Goal: Check status: Check status

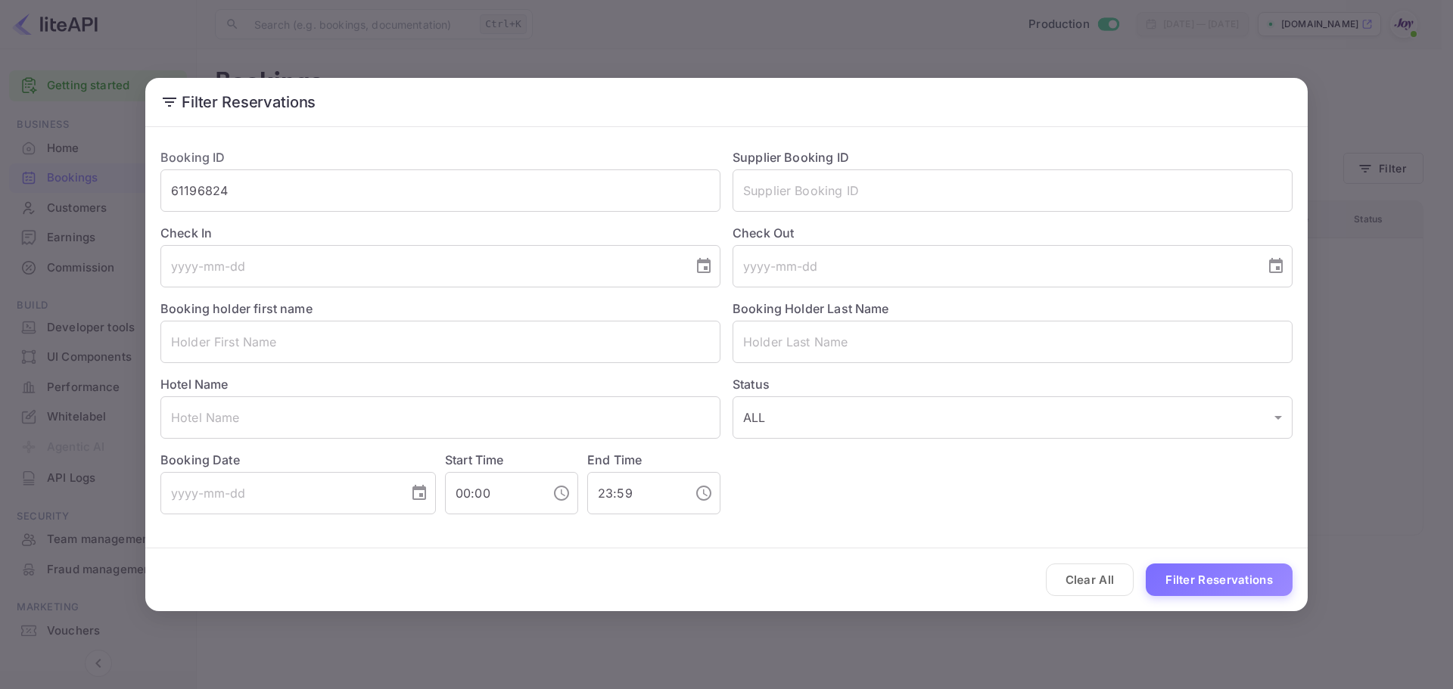
click at [834, 103] on h2 "Filter Reservations" at bounding box center [726, 102] width 1162 height 48
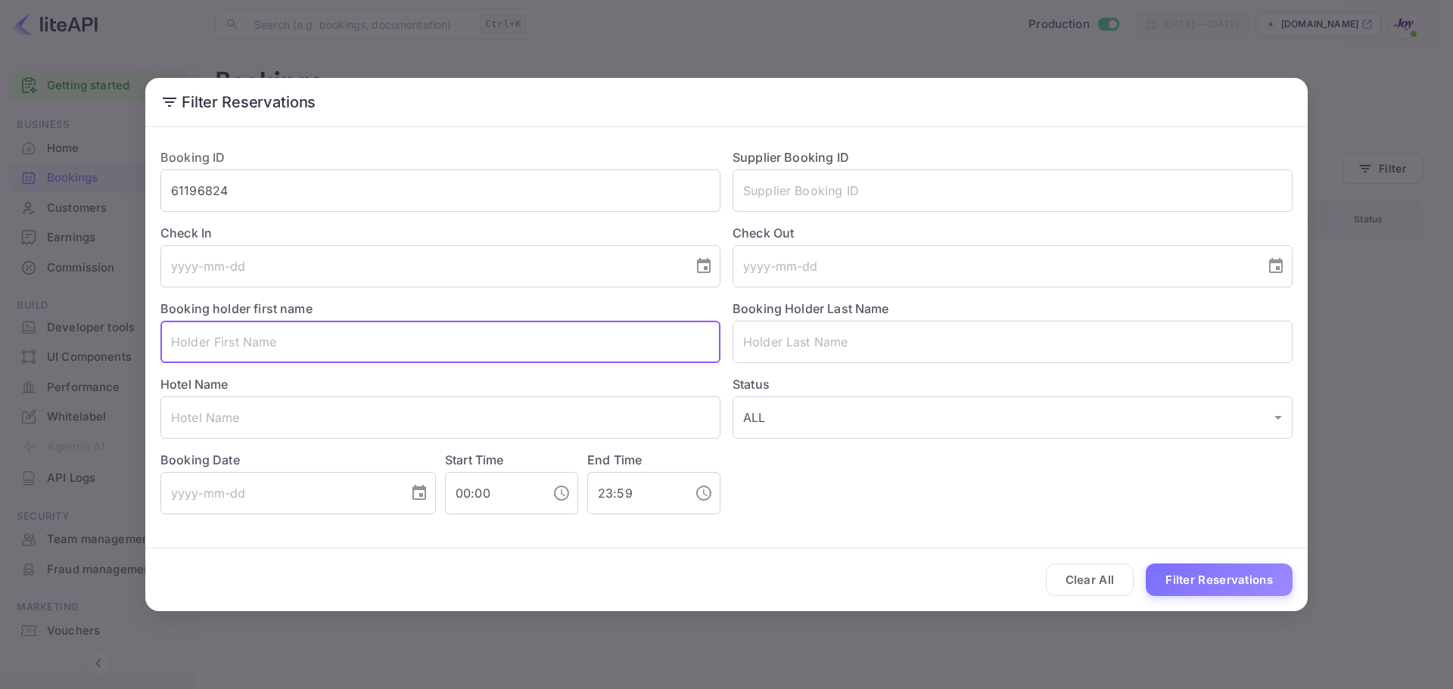
click at [282, 358] on input "text" at bounding box center [440, 342] width 560 height 42
click at [1146, 564] on button "Filter Reservations" at bounding box center [1219, 580] width 147 height 33
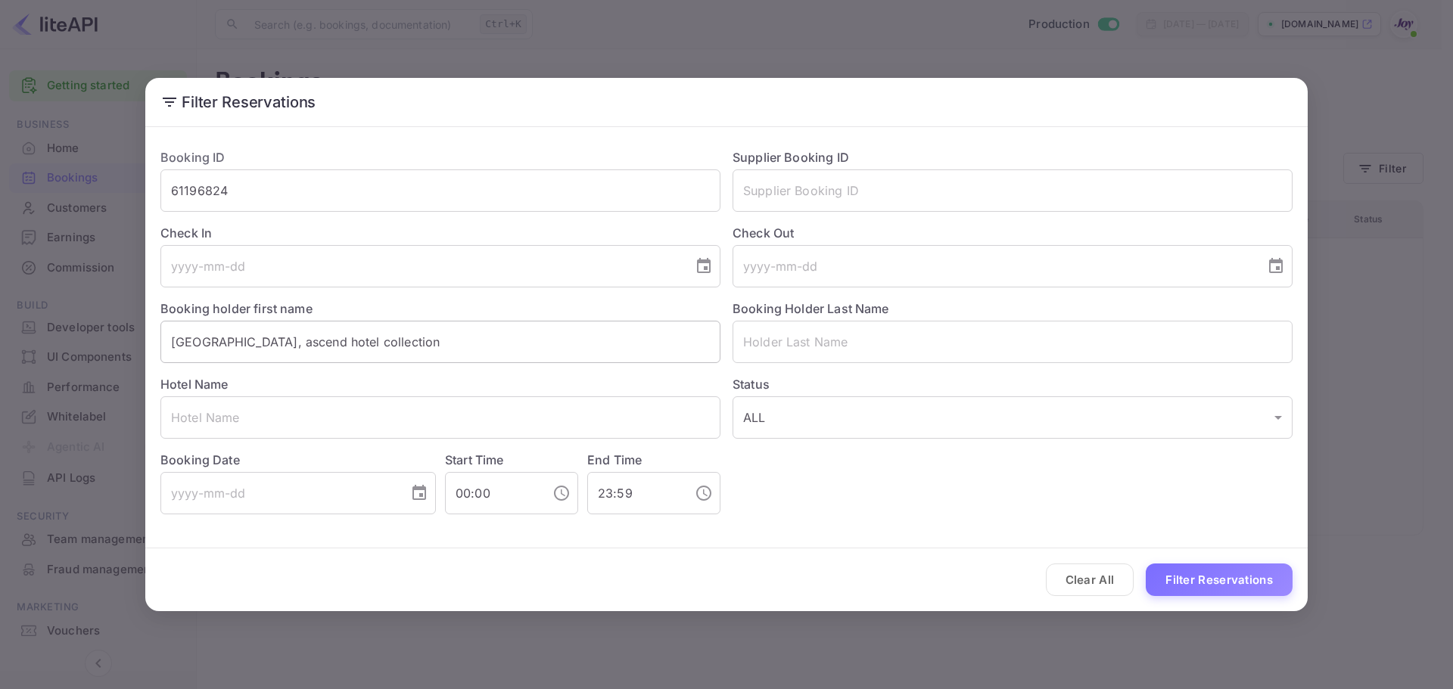
click at [490, 351] on input "[GEOGRAPHIC_DATA], ascend hotel collection" at bounding box center [440, 342] width 560 height 42
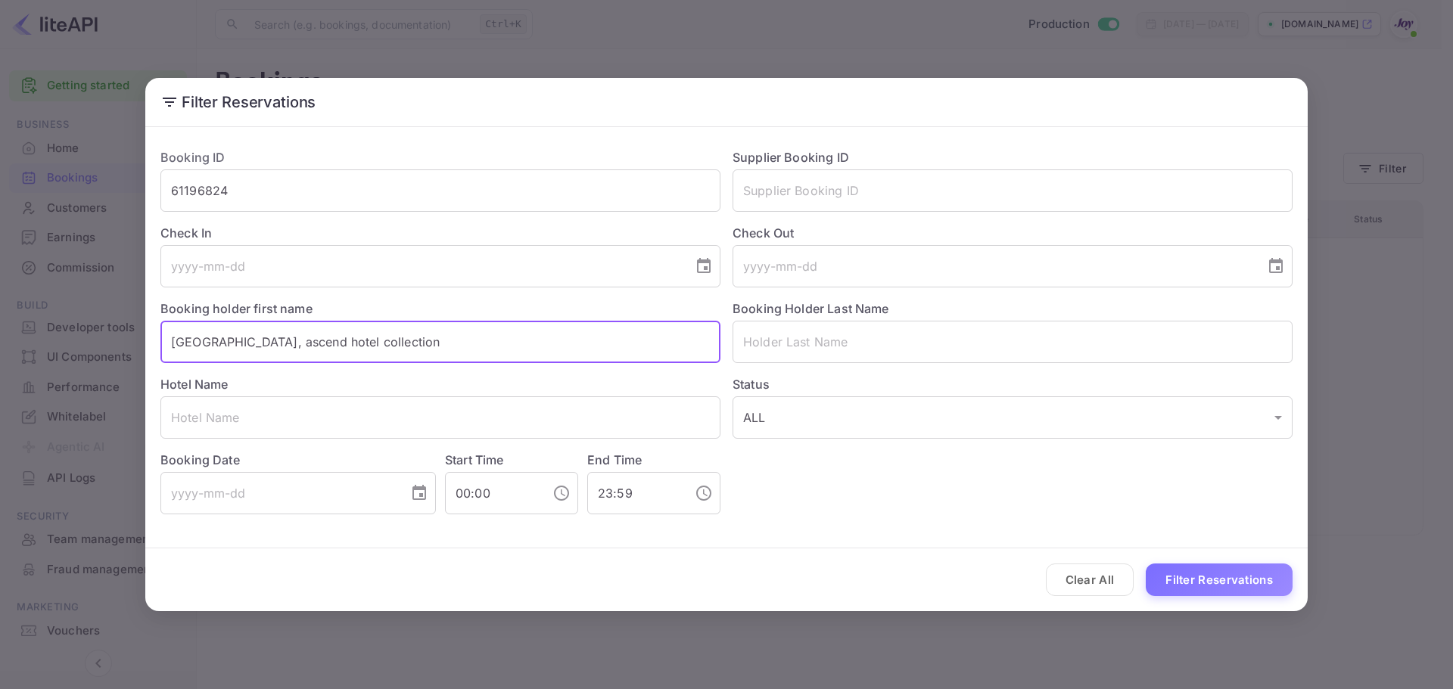
click at [474, 334] on input "[GEOGRAPHIC_DATA], ascend hotel collection" at bounding box center [440, 342] width 560 height 42
paste input "Hotel, an Ascend Collection Hotel"
type input "[GEOGRAPHIC_DATA], an Ascend Collection Hotel"
click at [1146, 564] on button "Filter Reservations" at bounding box center [1219, 580] width 147 height 33
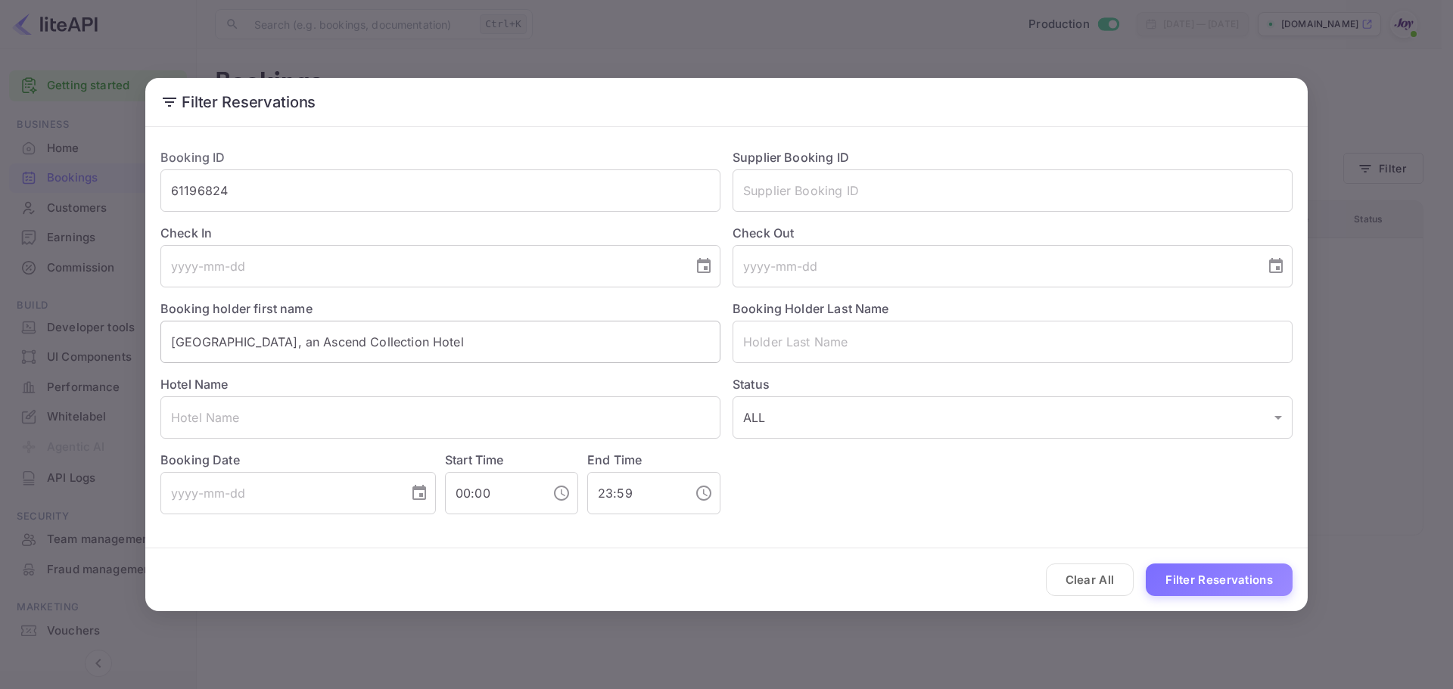
click at [453, 346] on input "[GEOGRAPHIC_DATA], an Ascend Collection Hotel" at bounding box center [440, 342] width 560 height 42
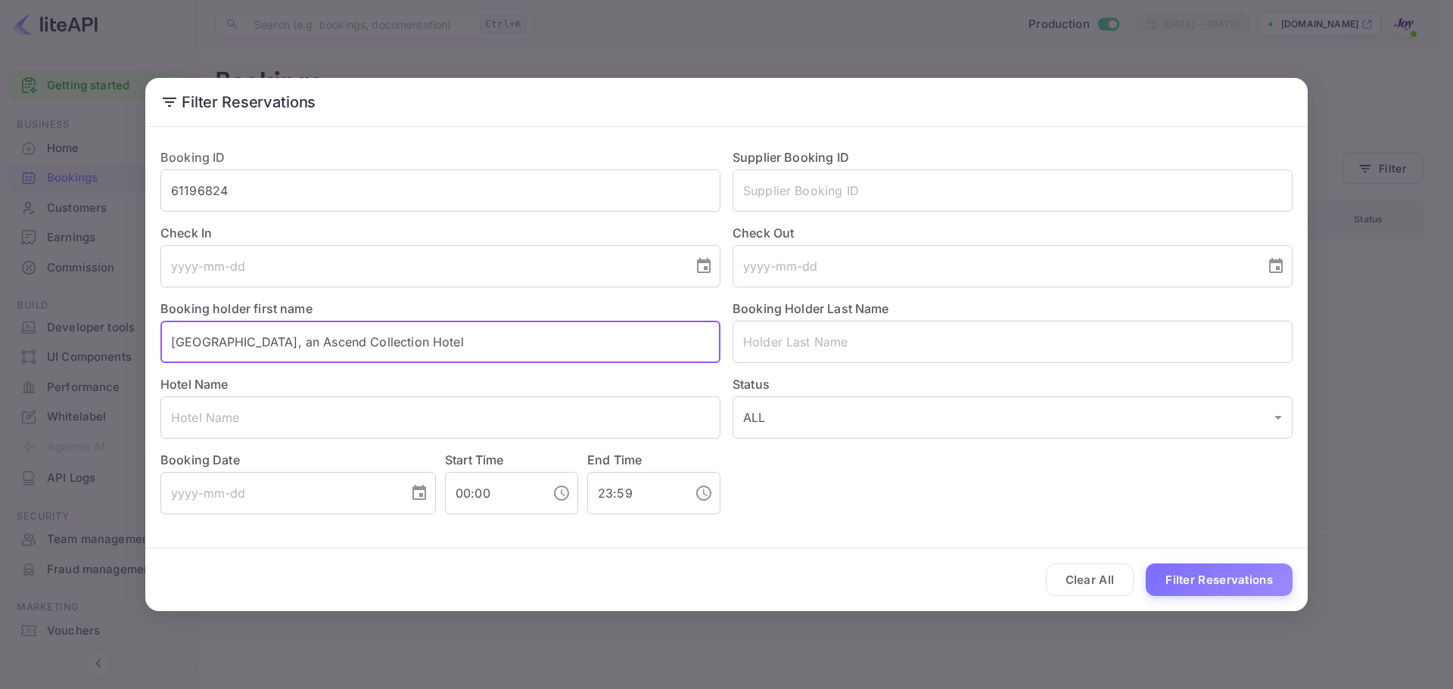
click at [453, 346] on input "[GEOGRAPHIC_DATA], an Ascend Collection Hotel" at bounding box center [440, 342] width 560 height 42
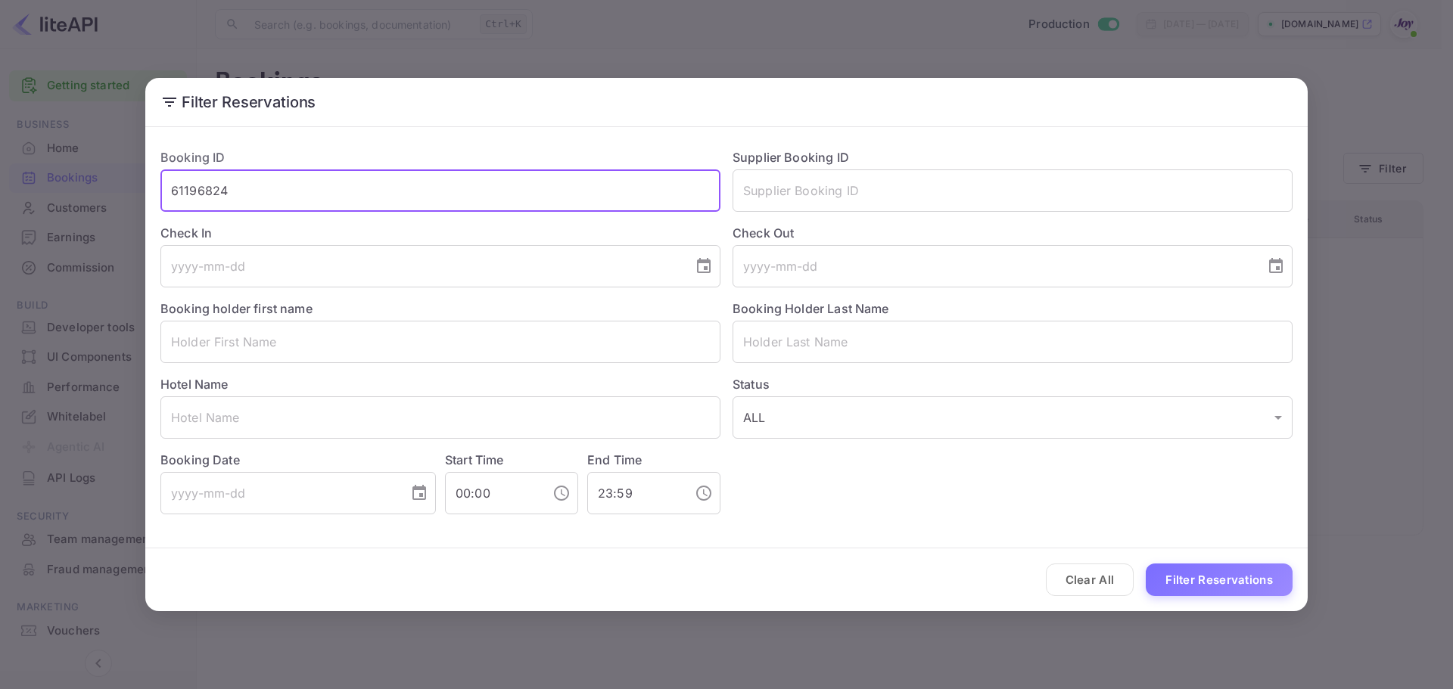
click at [415, 197] on input "61196824" at bounding box center [440, 190] width 560 height 42
click at [414, 196] on input "61196824" at bounding box center [440, 190] width 560 height 42
click at [412, 195] on input "61196824" at bounding box center [440, 190] width 560 height 42
type input "6119682"
drag, startPoint x: 266, startPoint y: 350, endPoint x: 263, endPoint y: 362, distance: 11.7
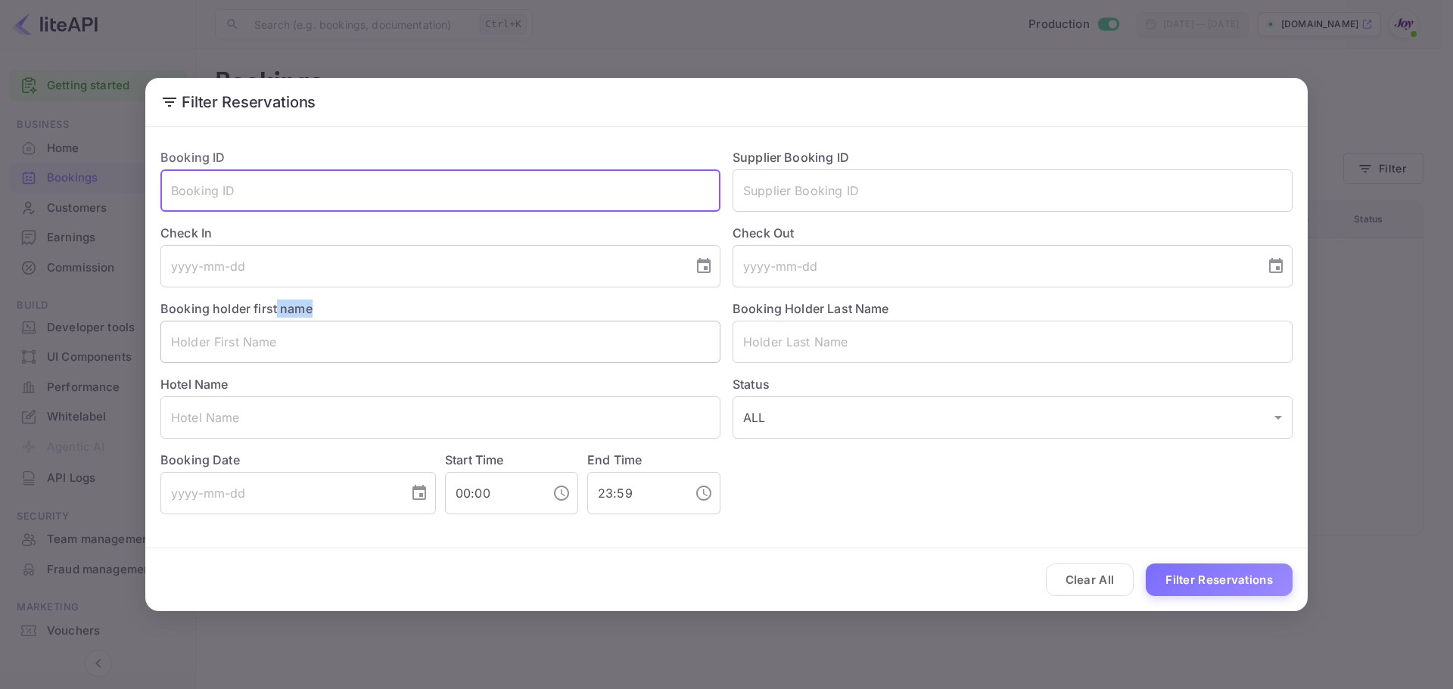
click at [263, 362] on div "Booking holder first name ​" at bounding box center [434, 326] width 572 height 76
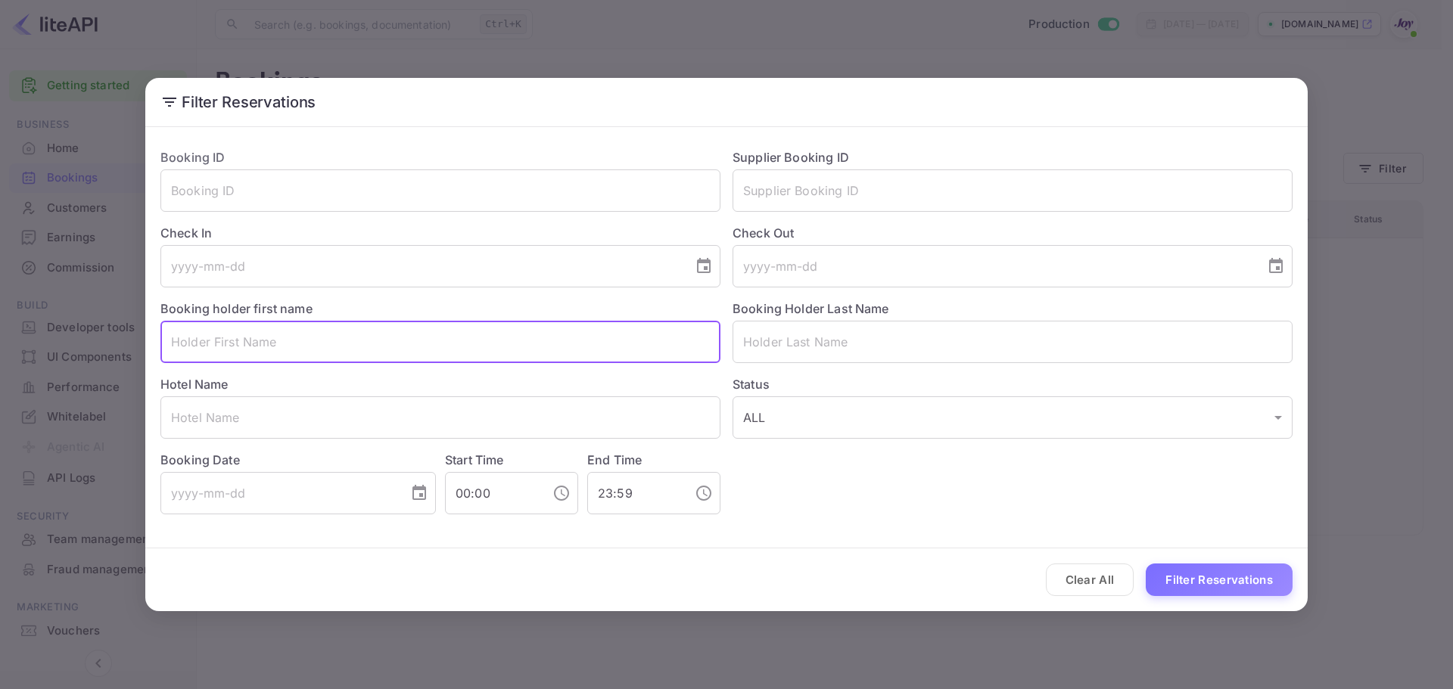
click at [263, 362] on input "text" at bounding box center [440, 342] width 560 height 42
click at [273, 354] on input "text" at bounding box center [440, 342] width 560 height 42
paste input "[GEOGRAPHIC_DATA], an Ascend Collection Hotel"
type input "[GEOGRAPHIC_DATA], an Ascend Collection Hotel"
click at [1146, 564] on button "Filter Reservations" at bounding box center [1219, 580] width 147 height 33
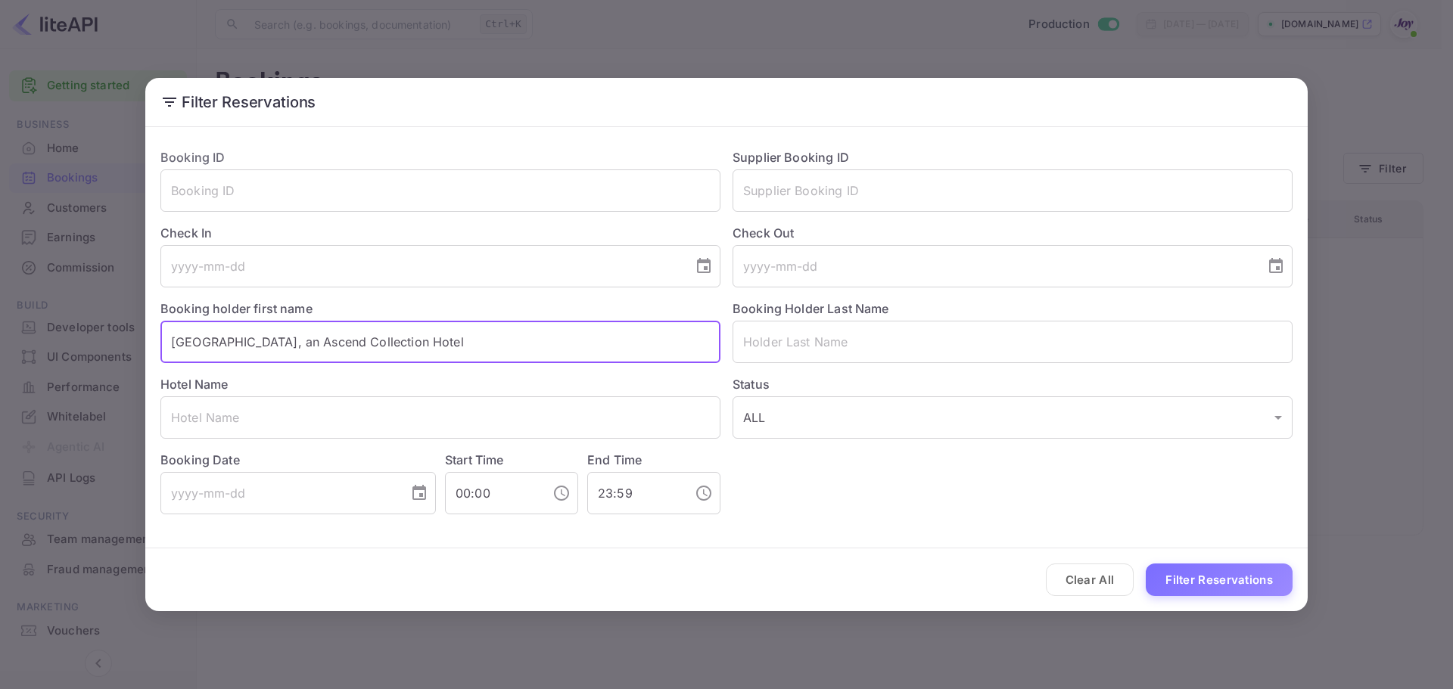
click at [474, 356] on input "[GEOGRAPHIC_DATA], an Ascend Collection Hotel" at bounding box center [440, 342] width 560 height 42
click at [463, 344] on input "[GEOGRAPHIC_DATA], an Ascend Collection Hotel" at bounding box center [440, 342] width 560 height 42
click at [465, 341] on input "[GEOGRAPHIC_DATA], an Ascend Collection Hotel" at bounding box center [440, 342] width 560 height 42
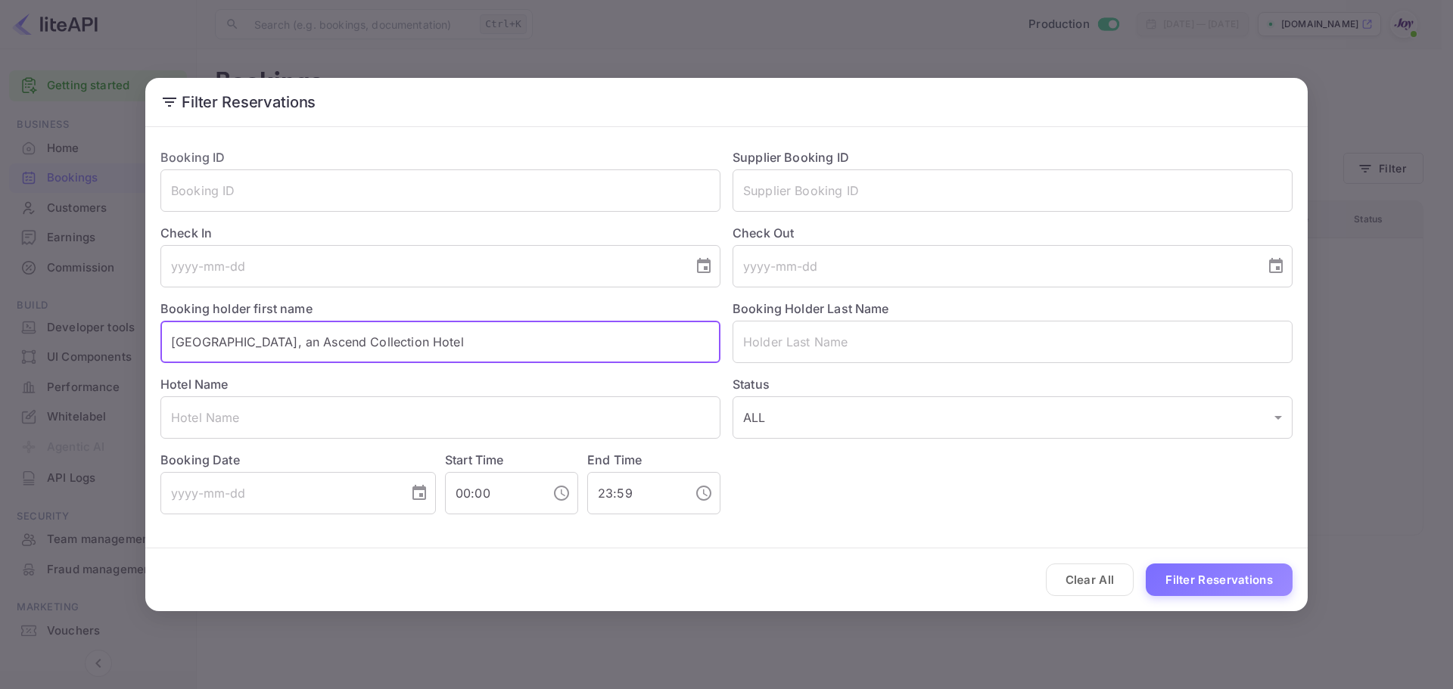
click at [463, 337] on input "[GEOGRAPHIC_DATA], an Ascend Collection Hotel" at bounding box center [440, 342] width 560 height 42
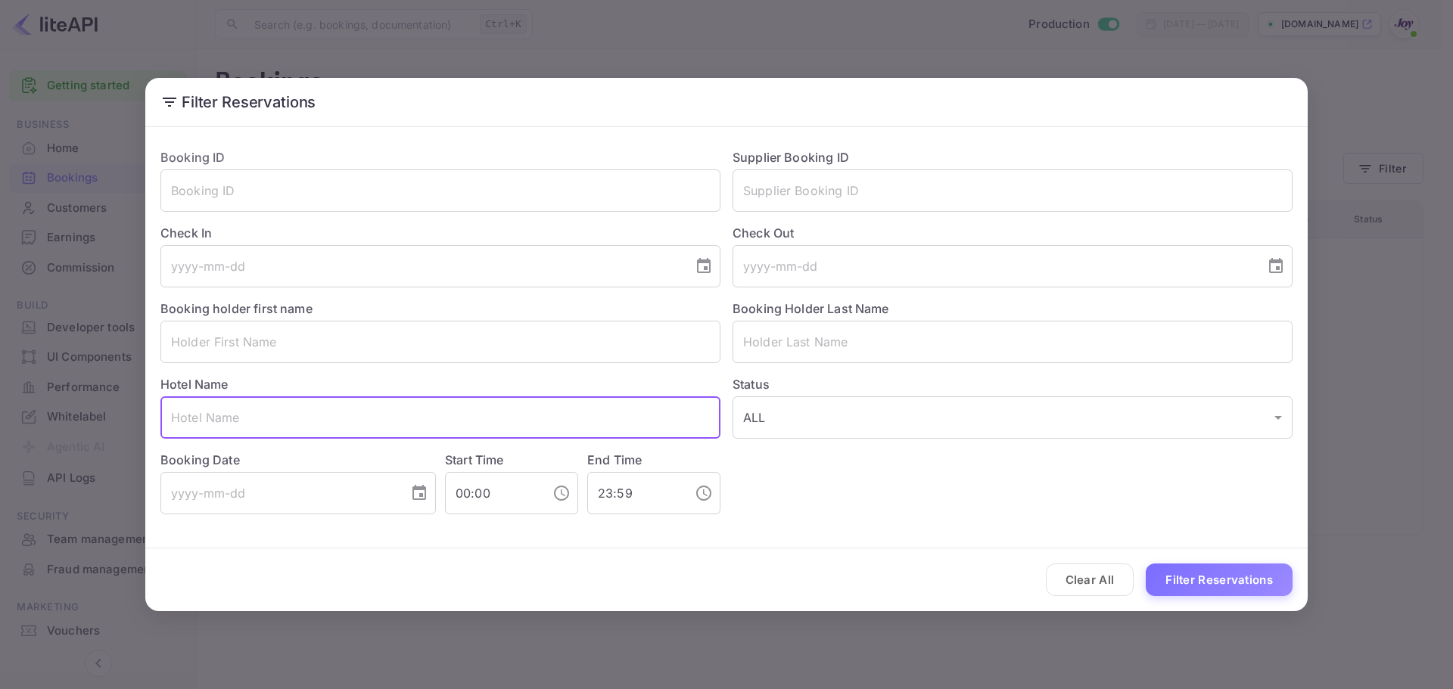
click at [333, 429] on input "text" at bounding box center [440, 417] width 560 height 42
paste input "[GEOGRAPHIC_DATA], an Ascend Collection Hotel"
click at [1146, 564] on button "Filter Reservations" at bounding box center [1219, 580] width 147 height 33
type input "[GEOGRAPHIC_DATA], an Ascend Collection Hotel"
click at [1151, 536] on form "Booking ID ​ Supplier Booking ID ​ Check In ​ Check Out ​ Booking holder first …" at bounding box center [726, 372] width 1162 height 478
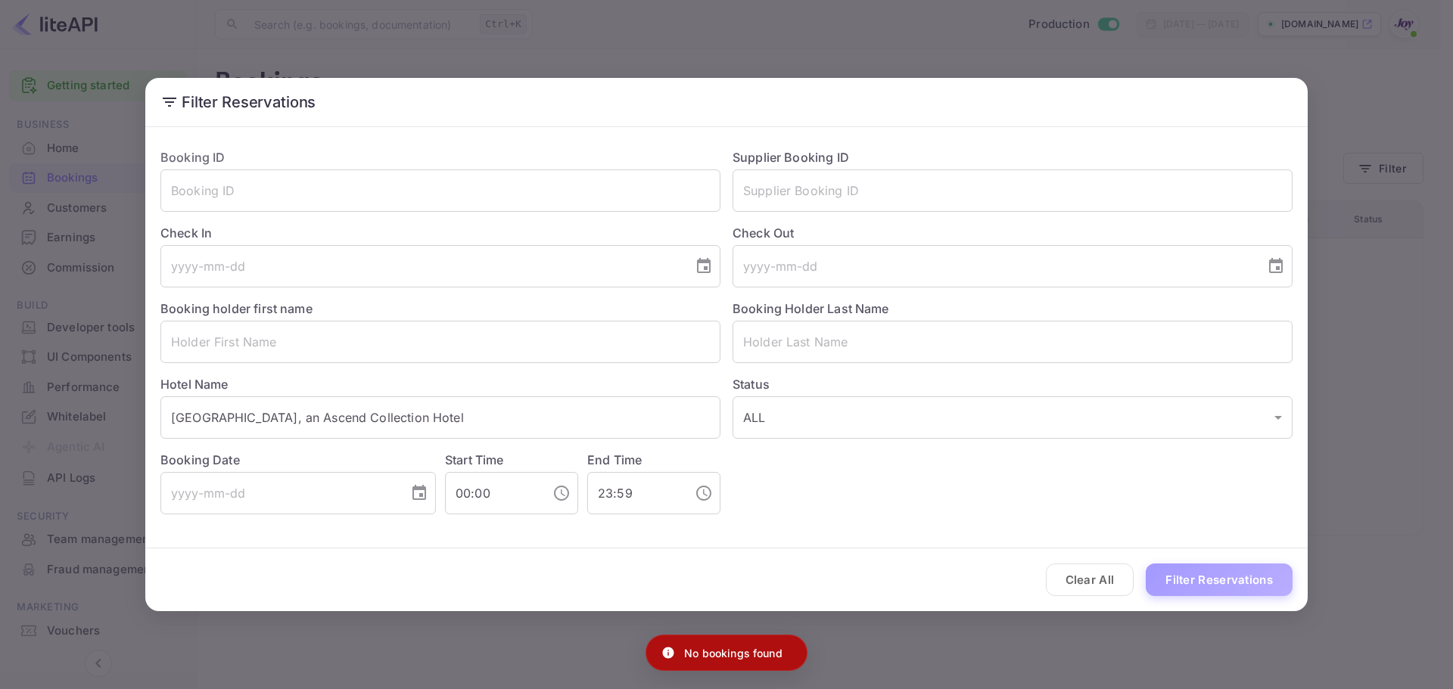
click at [1210, 574] on button "Filter Reservations" at bounding box center [1219, 580] width 147 height 33
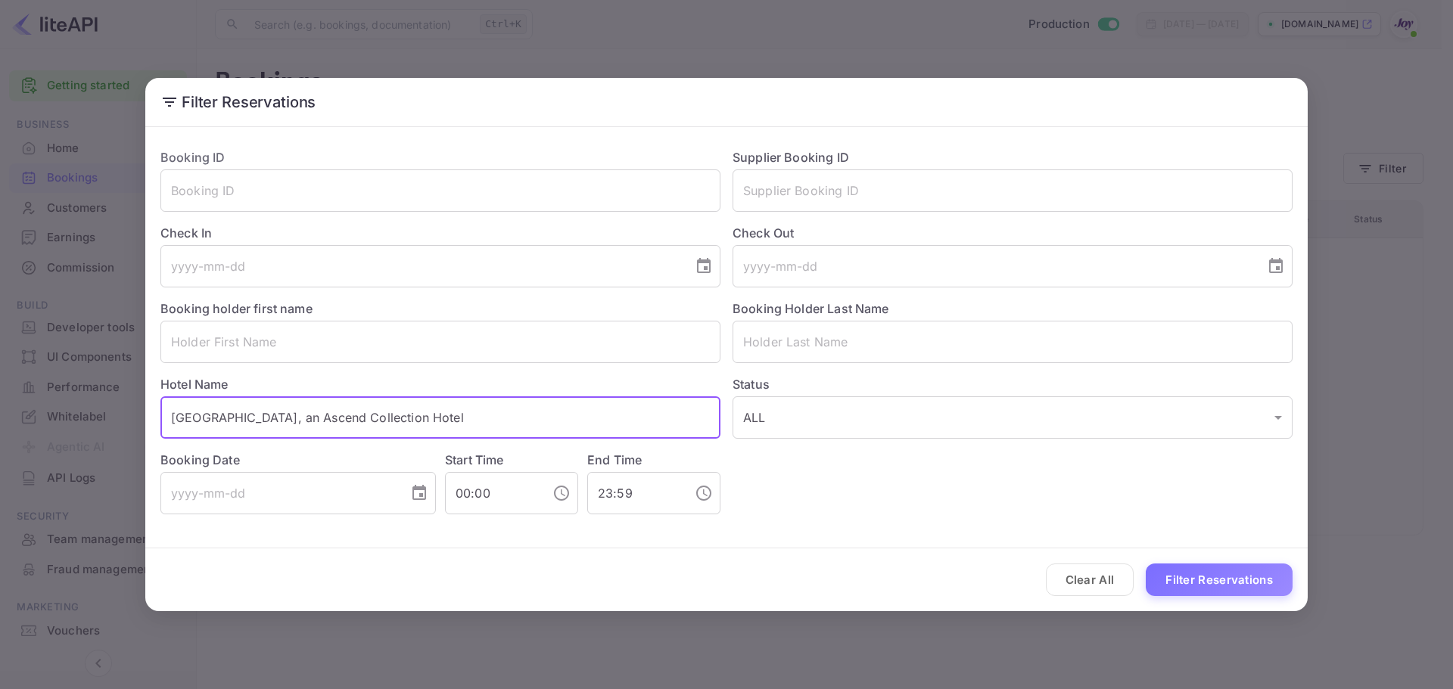
drag, startPoint x: 451, startPoint y: 435, endPoint x: 93, endPoint y: 373, distance: 363.2
click at [95, 373] on div "Filter Reservations Booking ID ​ Supplier Booking ID ​ Check In ​ Check Out ​ B…" at bounding box center [726, 344] width 1453 height 689
drag, startPoint x: 275, startPoint y: 341, endPoint x: 291, endPoint y: 327, distance: 21.5
click at [275, 341] on input "text" at bounding box center [440, 342] width 560 height 42
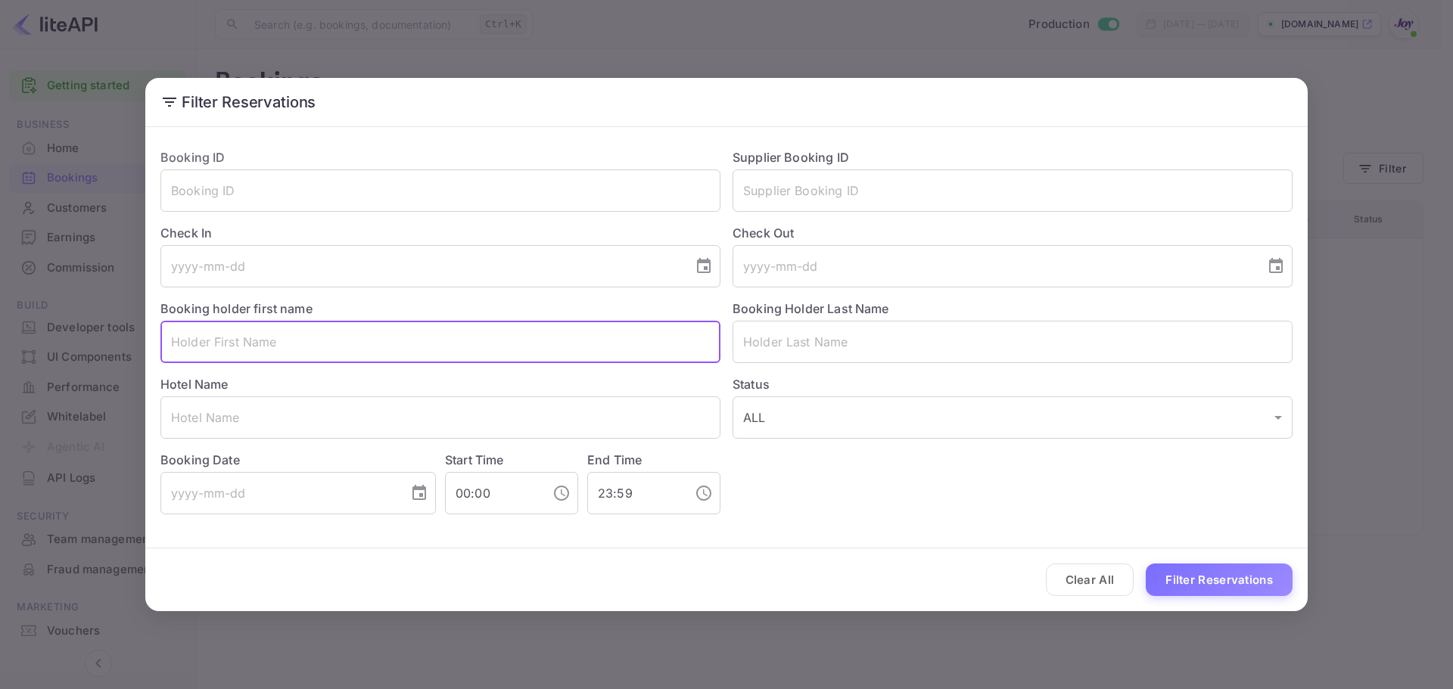
paste input "[PERSON_NAME]"
drag, startPoint x: 303, startPoint y: 342, endPoint x: 241, endPoint y: 344, distance: 62.8
click at [241, 344] on input "[PERSON_NAME]" at bounding box center [440, 342] width 560 height 42
type input "[PERSON_NAME]"
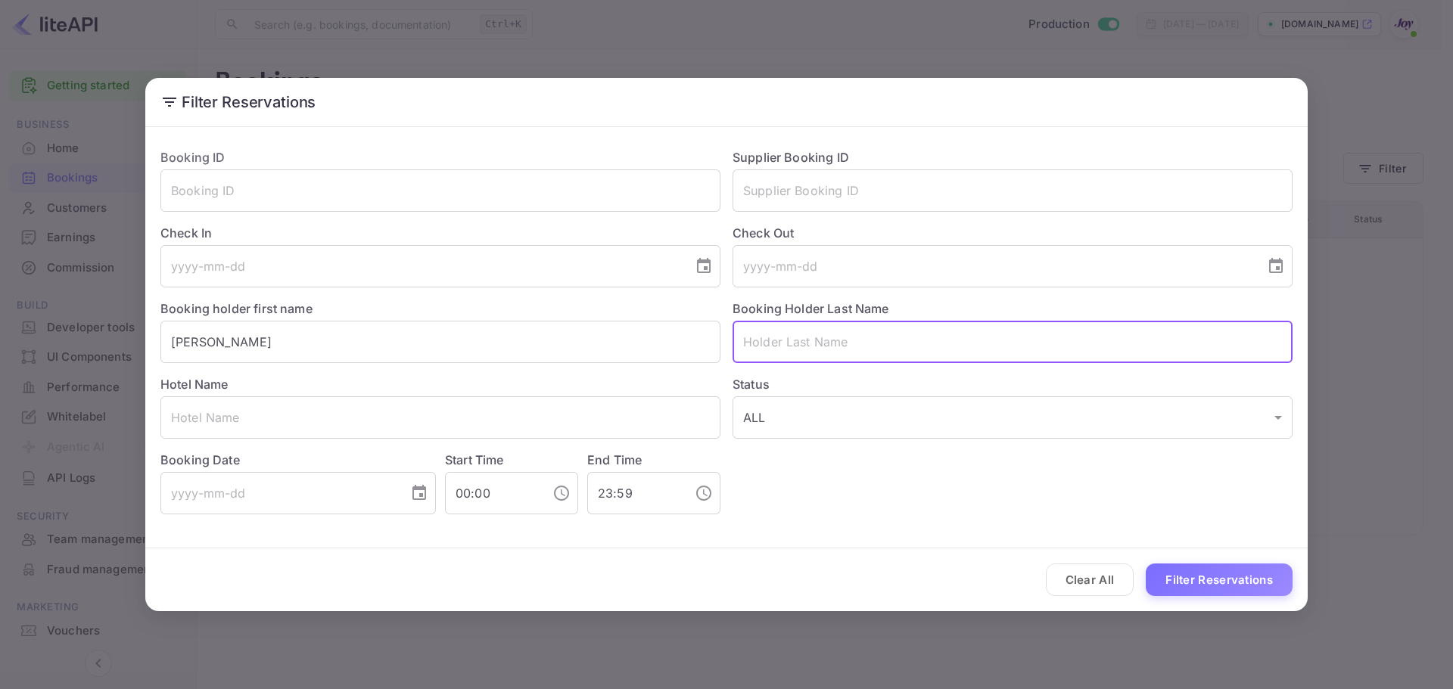
click at [820, 349] on input "text" at bounding box center [1012, 342] width 560 height 42
paste input "[PERSON_NAME]"
type input "[PERSON_NAME]"
click at [1146, 564] on button "Filter Reservations" at bounding box center [1219, 580] width 147 height 33
click at [1017, 569] on div "Clear All Filter Reservations" at bounding box center [726, 580] width 1162 height 63
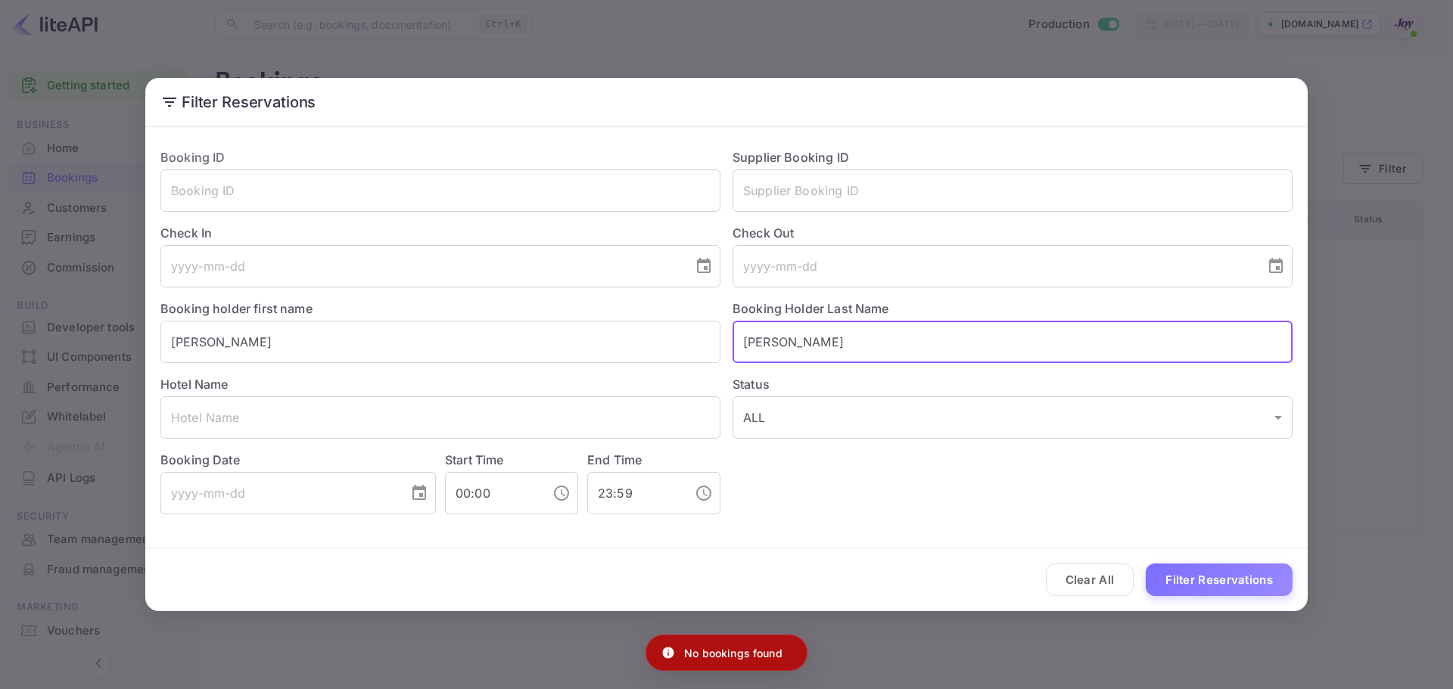
click at [863, 331] on input "[PERSON_NAME]" at bounding box center [1012, 342] width 560 height 42
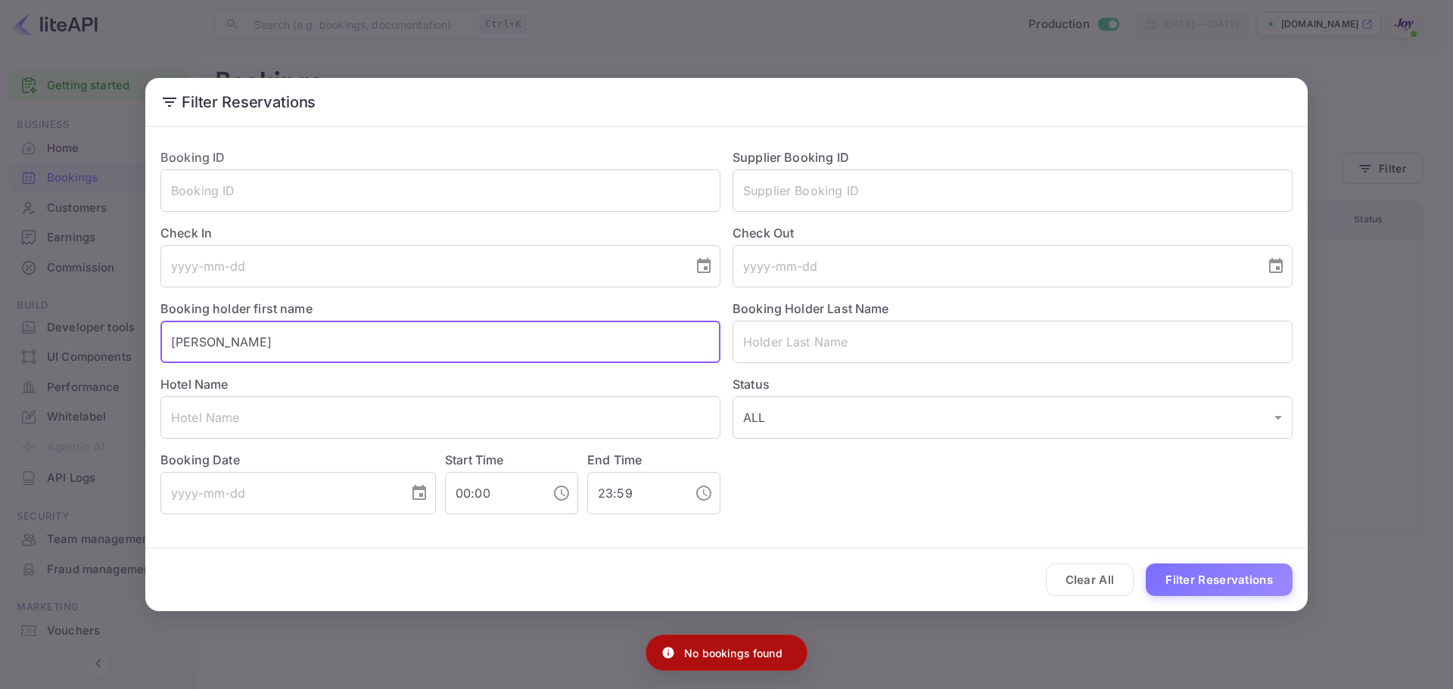
click at [427, 341] on input "[PERSON_NAME]" at bounding box center [440, 342] width 560 height 42
type input "J"
click at [418, 494] on icon "Choose date" at bounding box center [419, 493] width 18 height 18
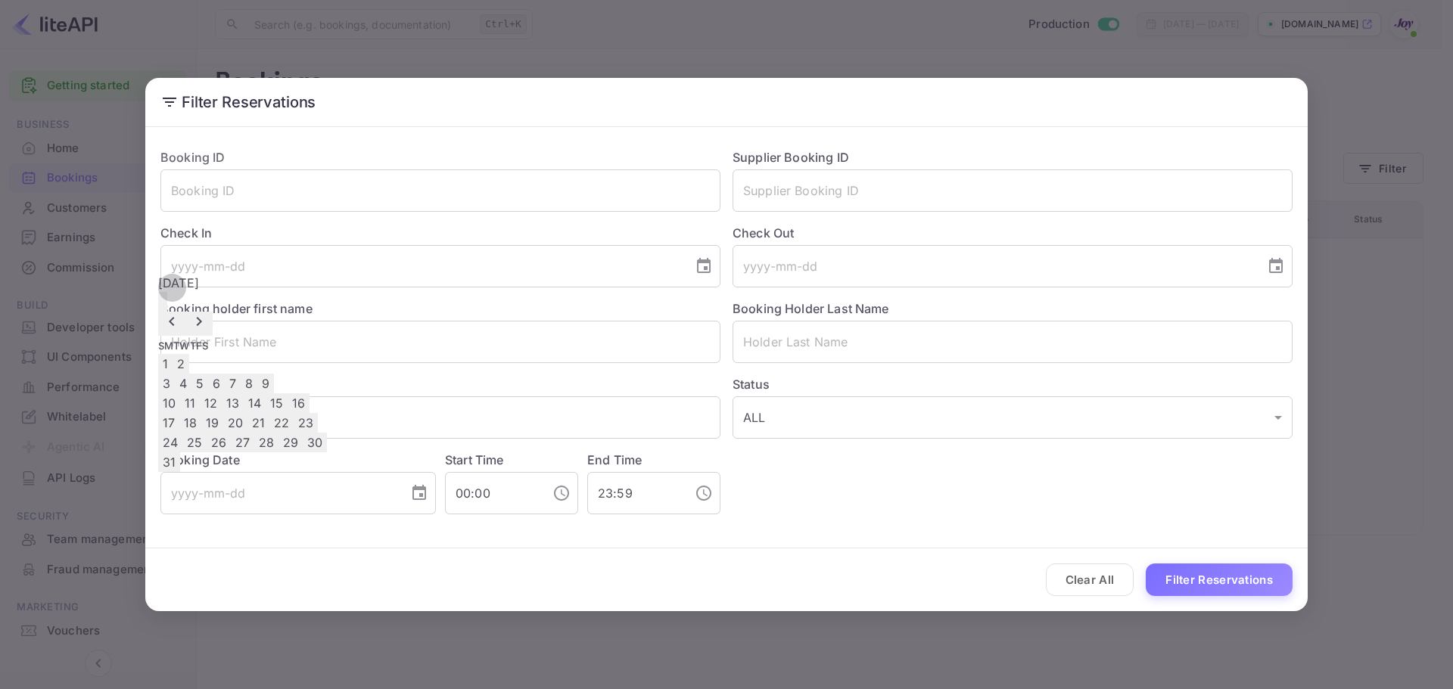
click at [278, 433] on button "28" at bounding box center [266, 443] width 24 height 20
type input "[DATE]"
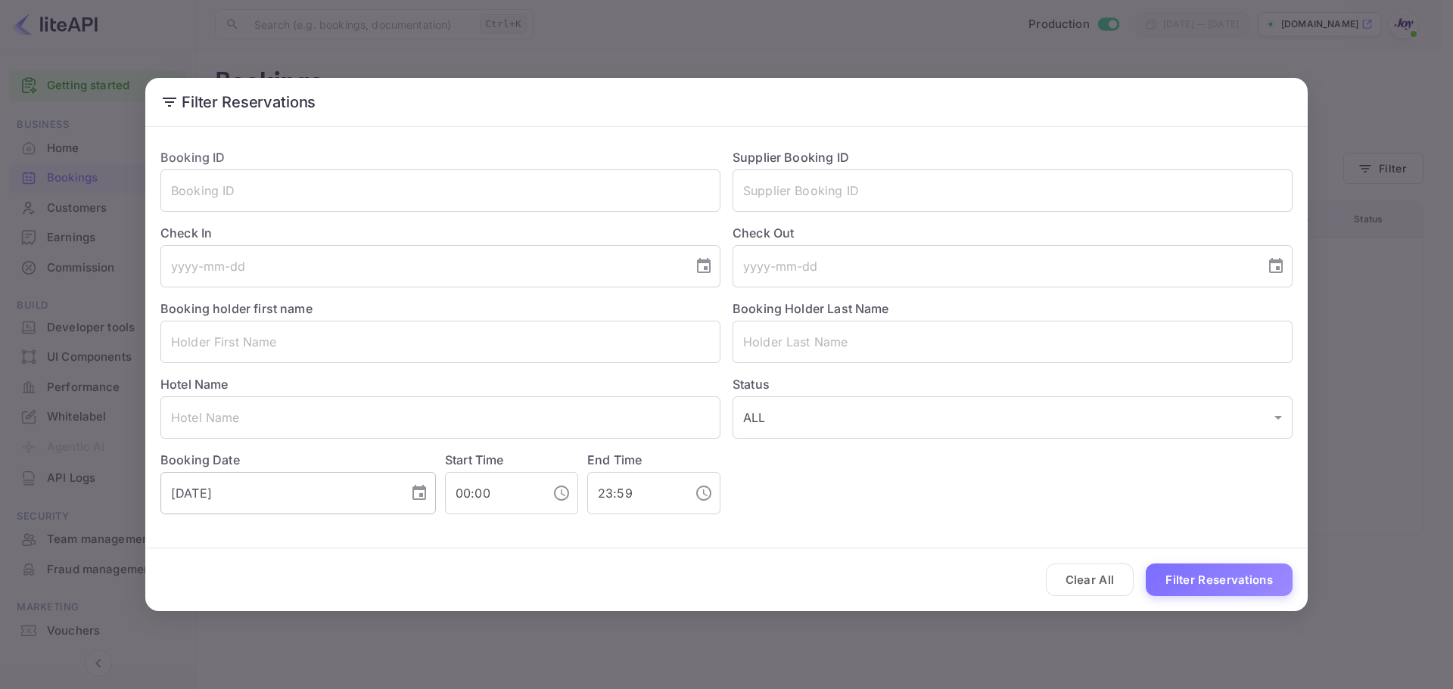
click at [368, 492] on input "[DATE]" at bounding box center [279, 493] width 238 height 42
click at [699, 256] on button "Choose date" at bounding box center [704, 266] width 30 height 30
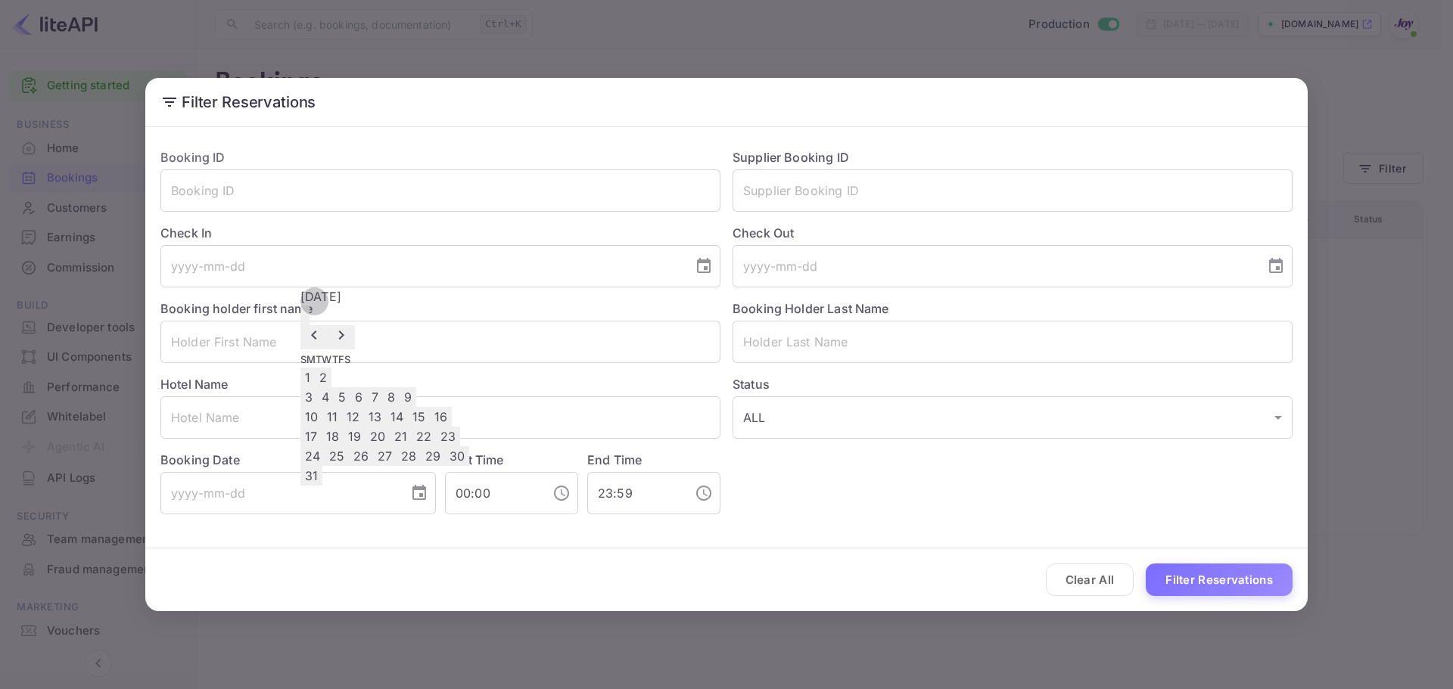
click at [445, 466] on button "29" at bounding box center [433, 456] width 24 height 20
type input "[DATE]"
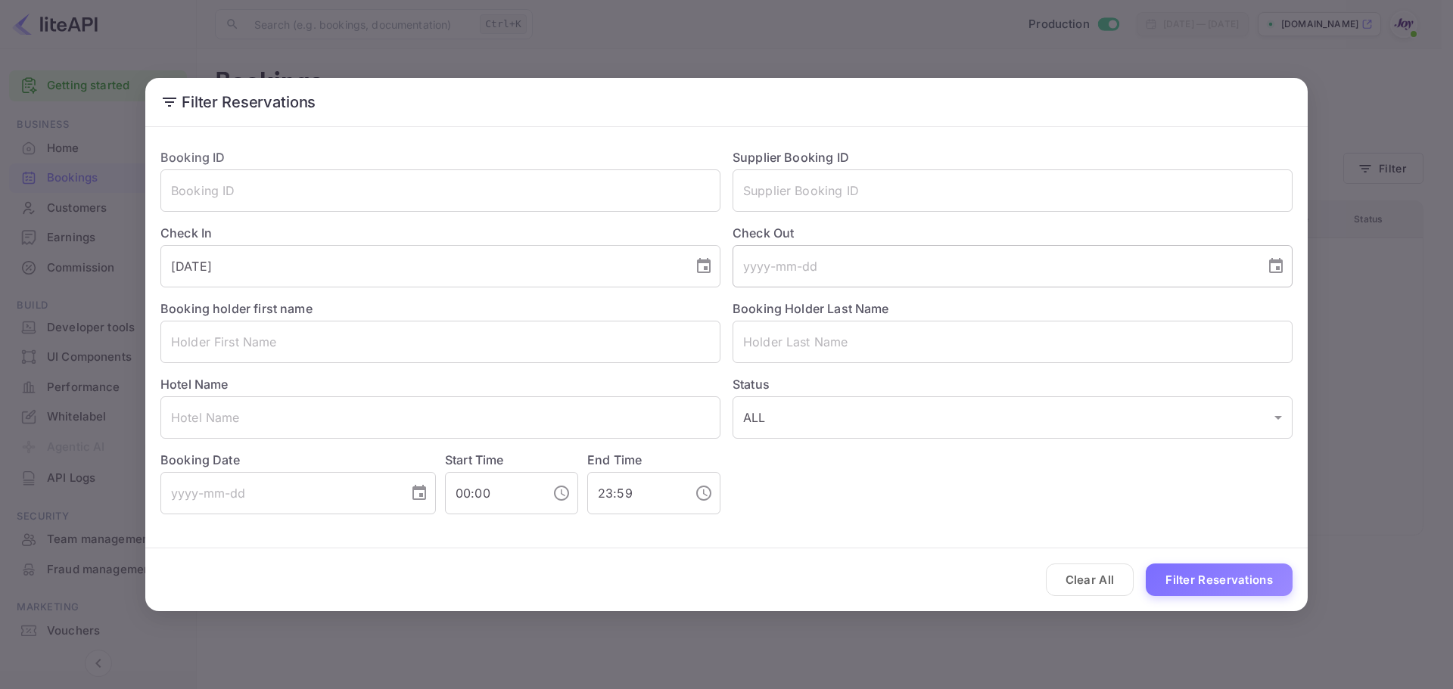
click at [819, 282] on input "tel" at bounding box center [993, 266] width 522 height 42
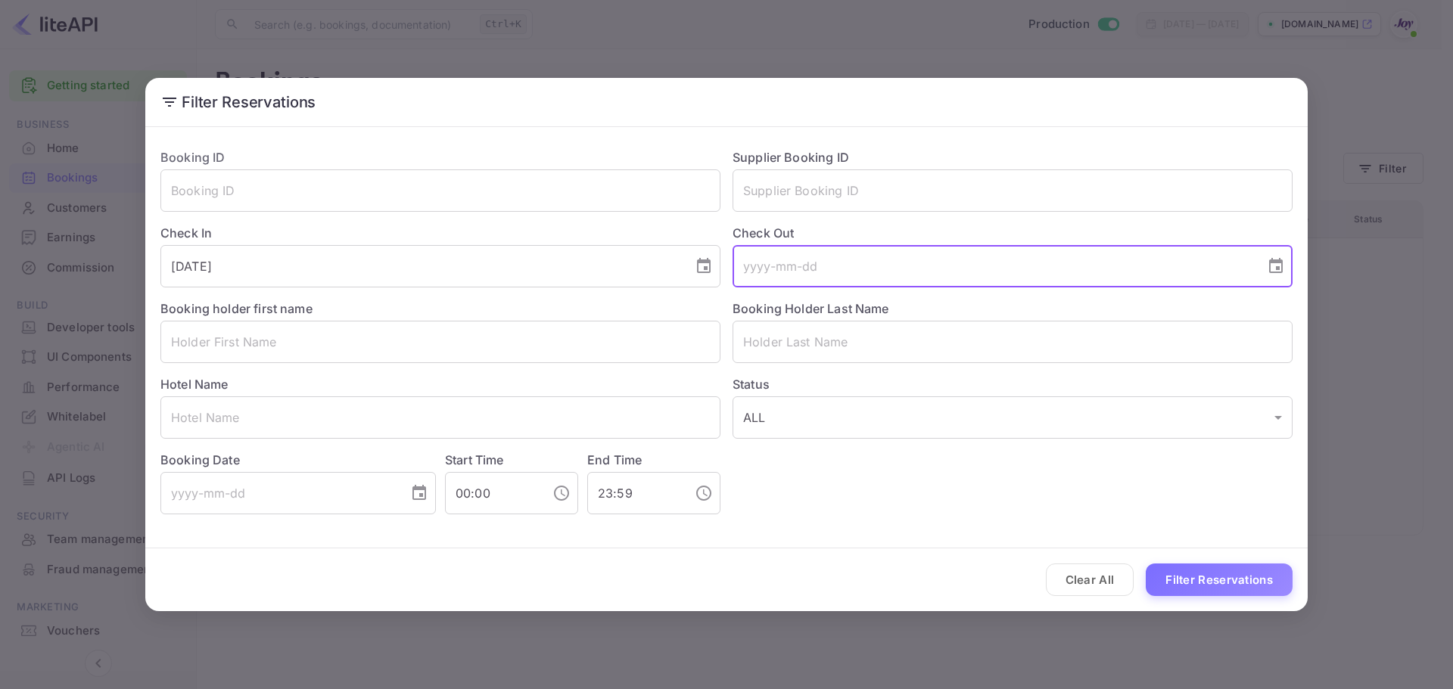
drag, startPoint x: 1280, startPoint y: 267, endPoint x: 1231, endPoint y: 285, distance: 51.5
click at [1278, 267] on icon "Choose date" at bounding box center [1276, 265] width 14 height 15
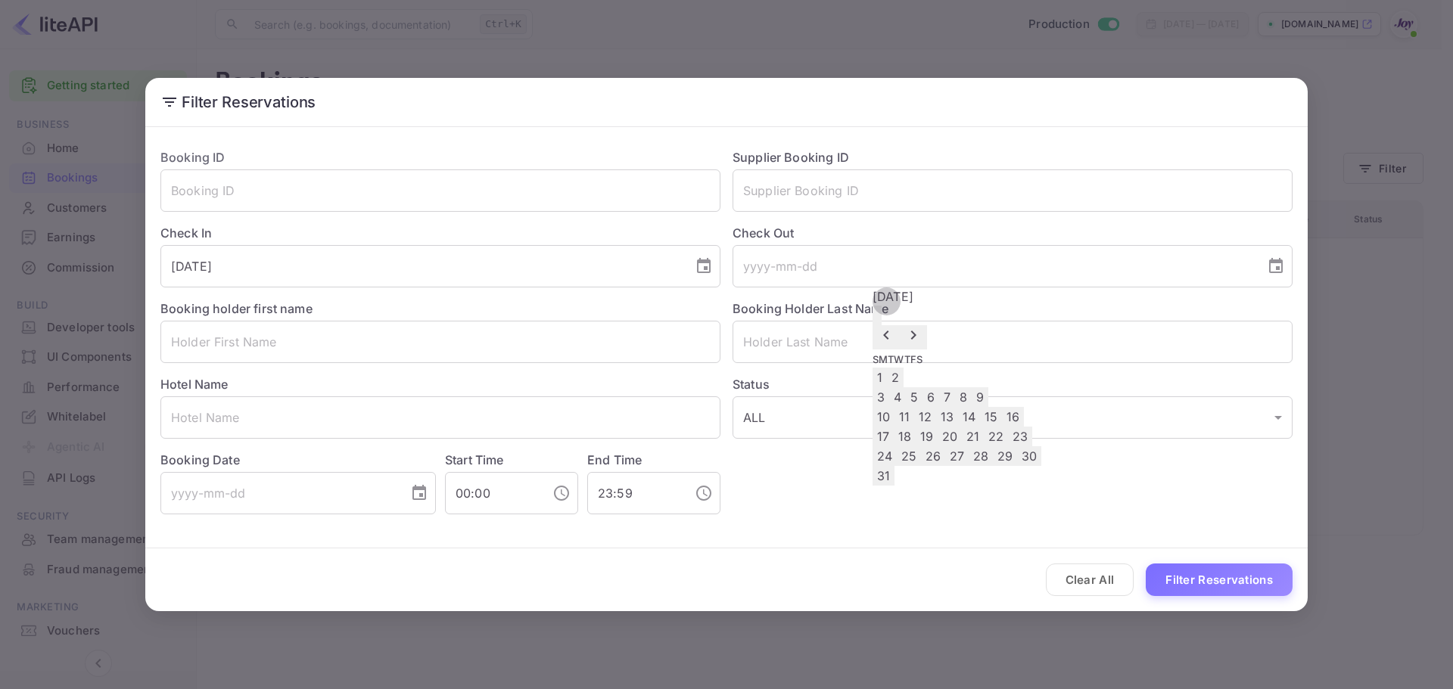
click at [1041, 466] on button "30" at bounding box center [1029, 456] width 24 height 20
type input "[DATE]"
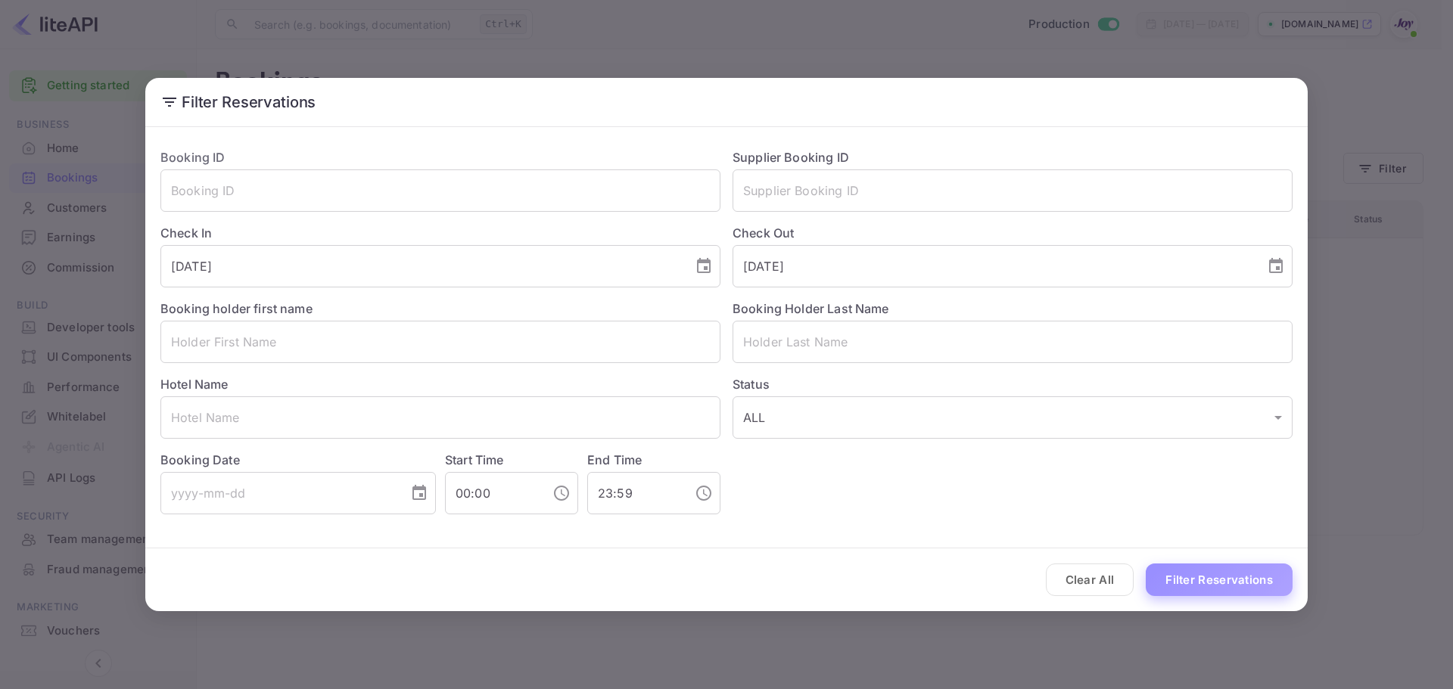
click at [1182, 584] on button "Filter Reservations" at bounding box center [1219, 580] width 147 height 33
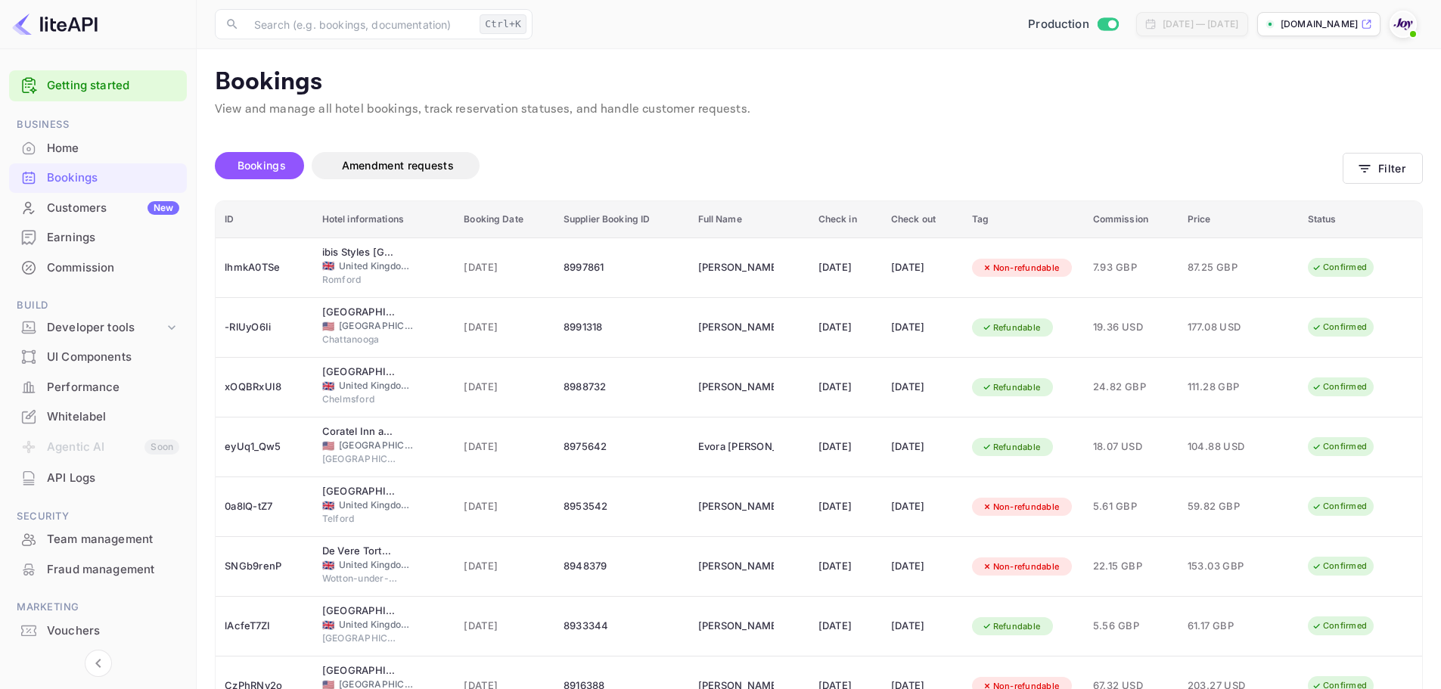
click at [973, 155] on div "Bookings Amendment requests" at bounding box center [779, 165] width 1128 height 27
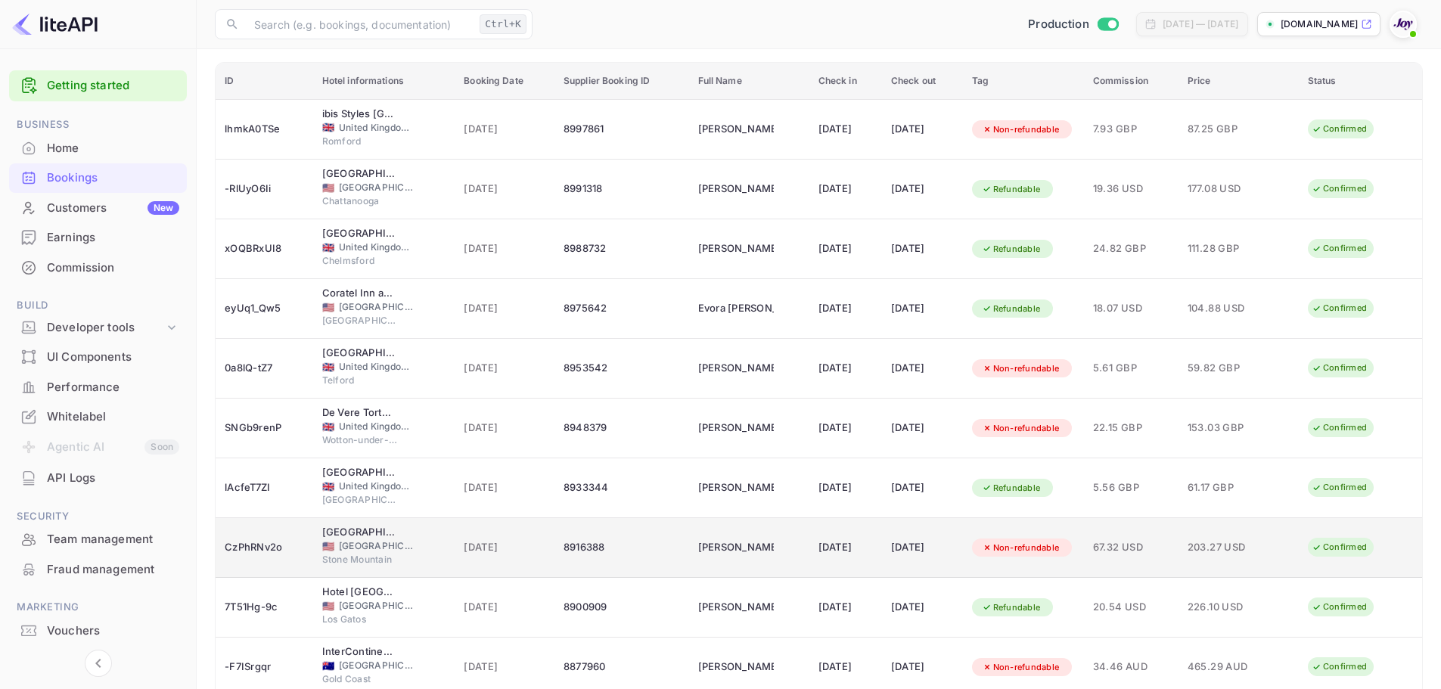
scroll to position [210, 0]
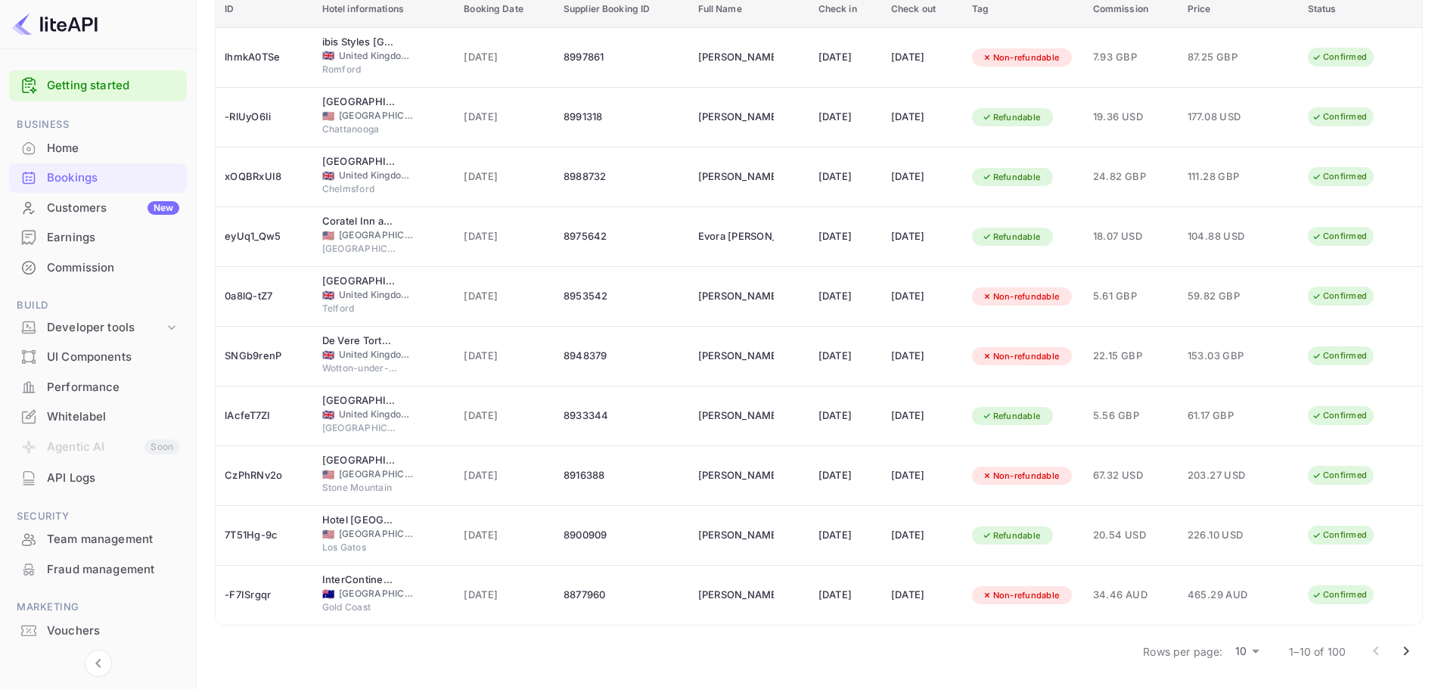
click at [1409, 658] on icon "Go to next page" at bounding box center [1407, 651] width 18 height 18
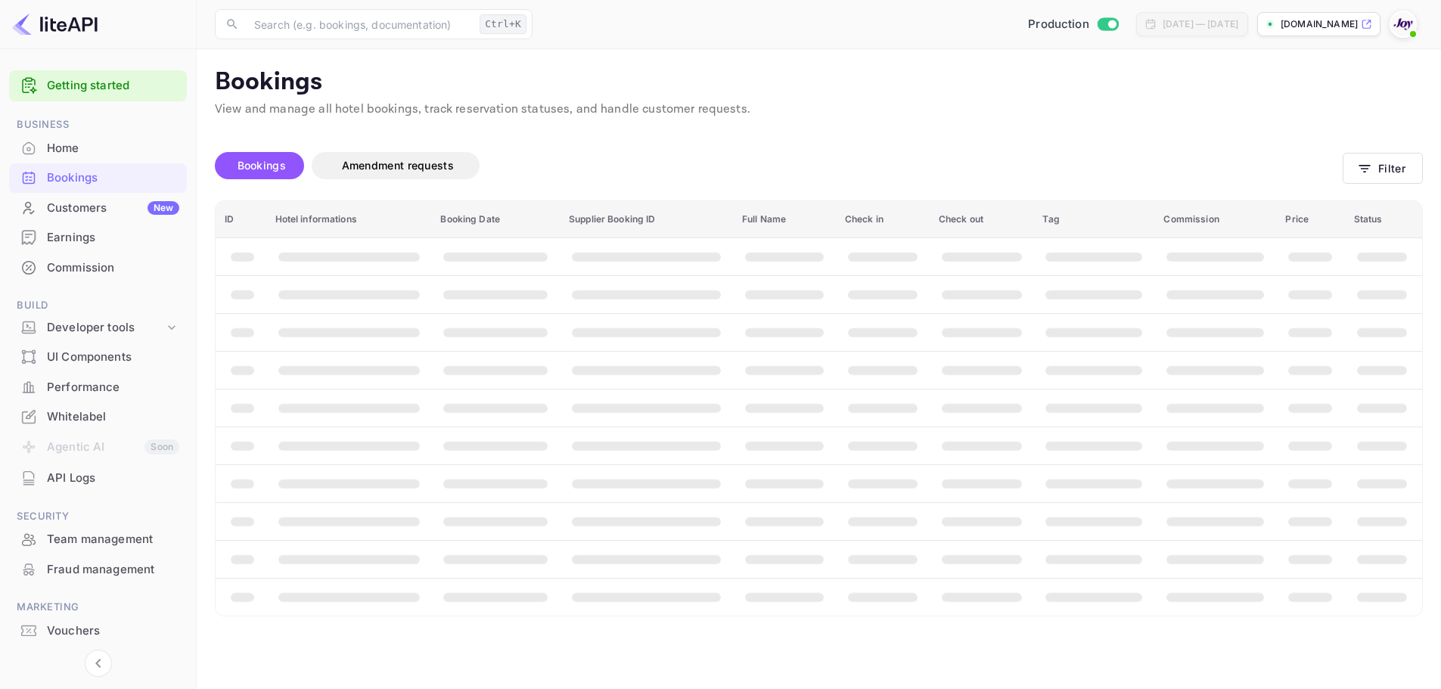
scroll to position [0, 0]
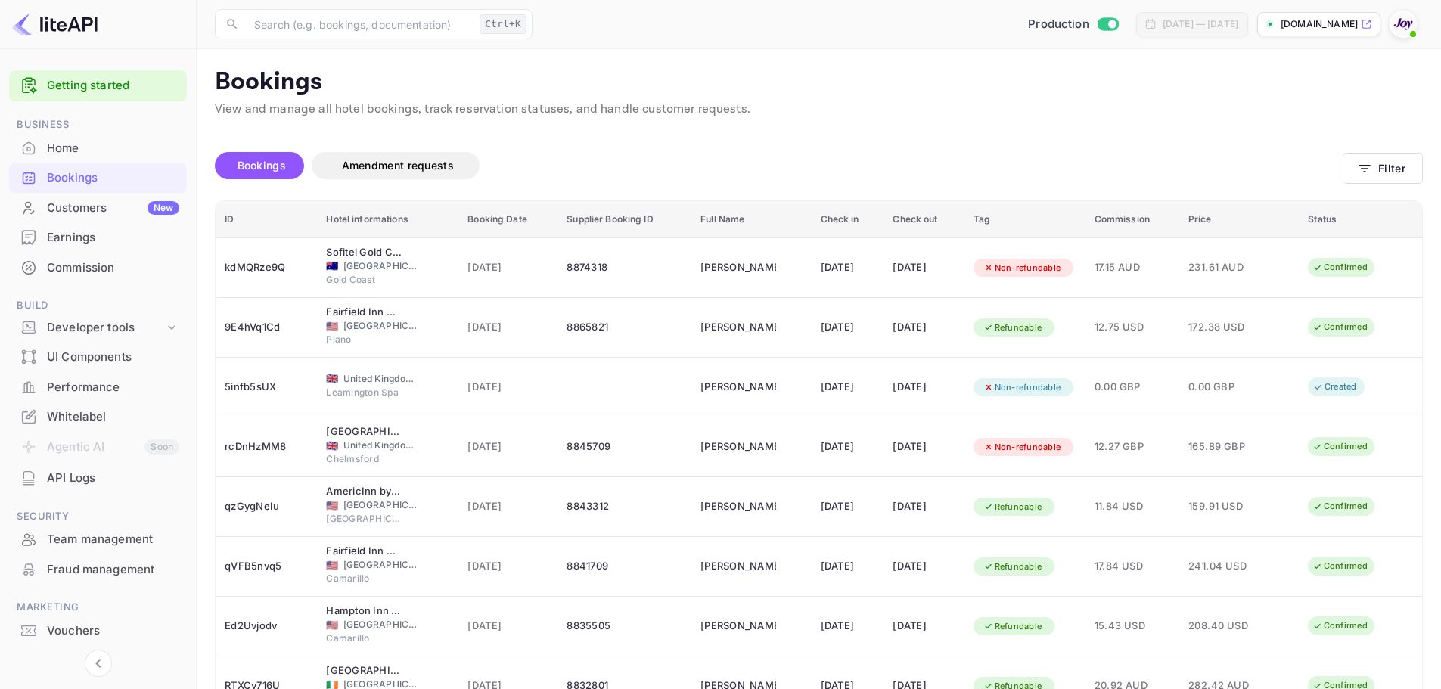
click at [997, 163] on div "Bookings Amendment requests" at bounding box center [779, 165] width 1128 height 27
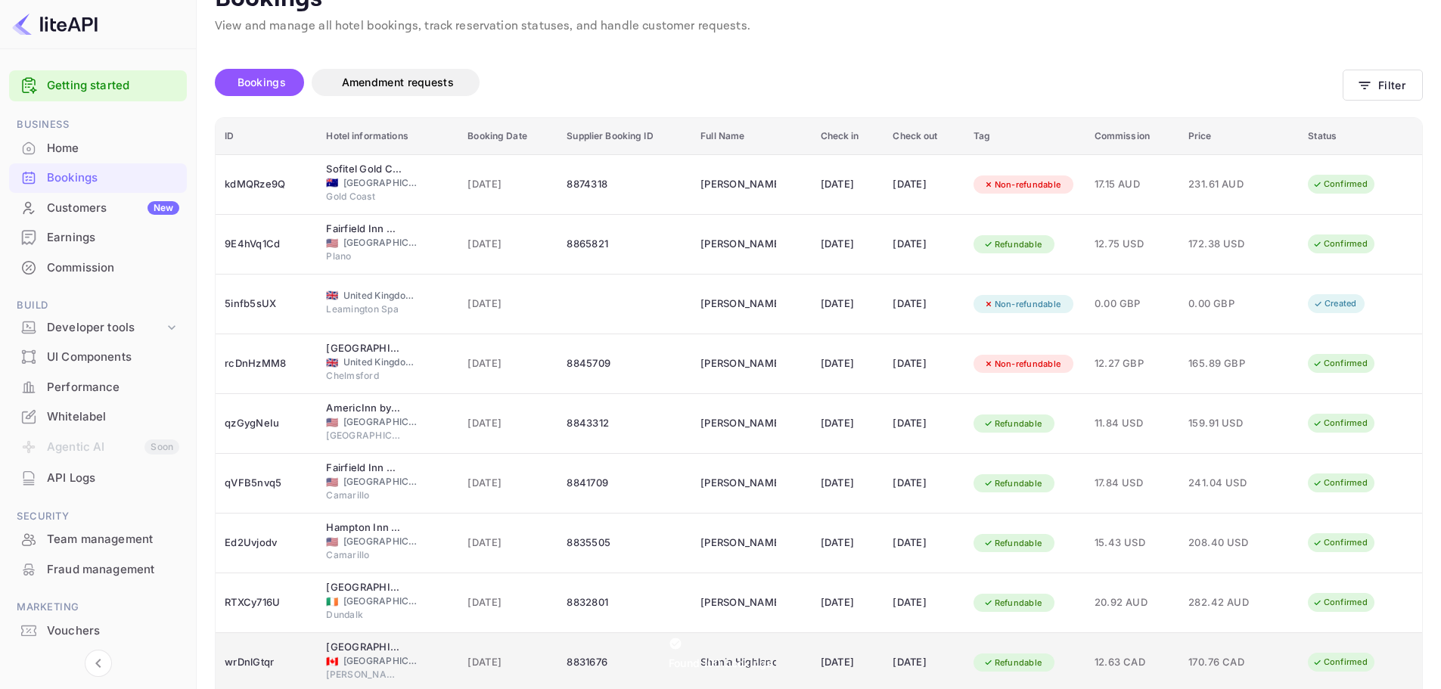
scroll to position [210, 0]
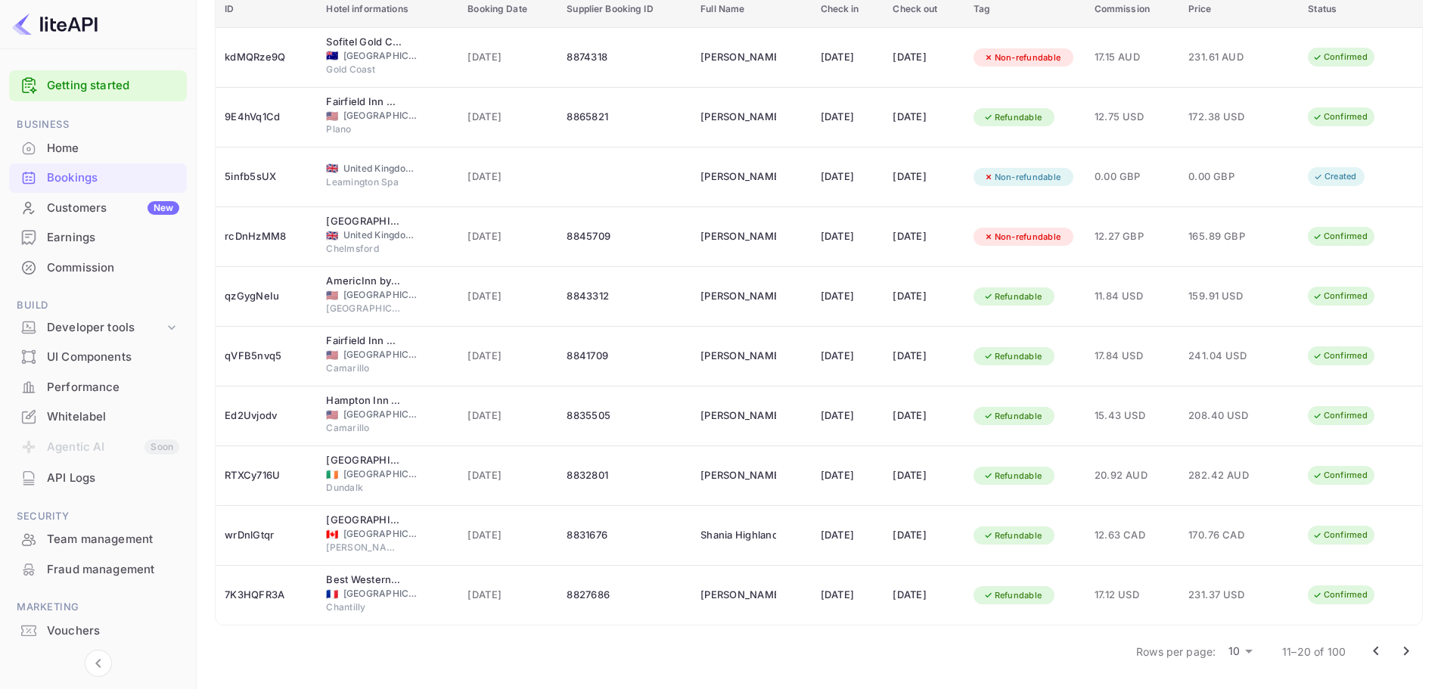
click at [1398, 651] on icon "Go to next page" at bounding box center [1407, 651] width 18 height 18
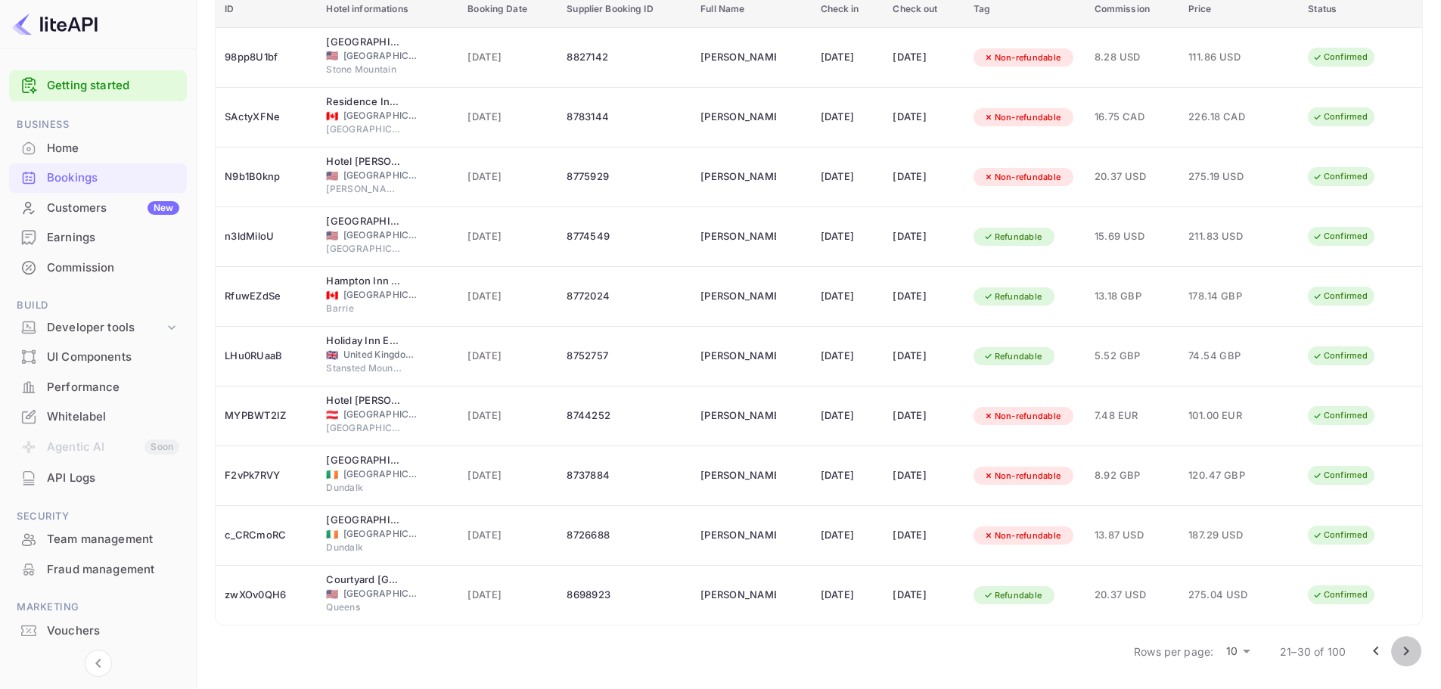
click at [1401, 650] on icon "Go to next page" at bounding box center [1407, 651] width 18 height 18
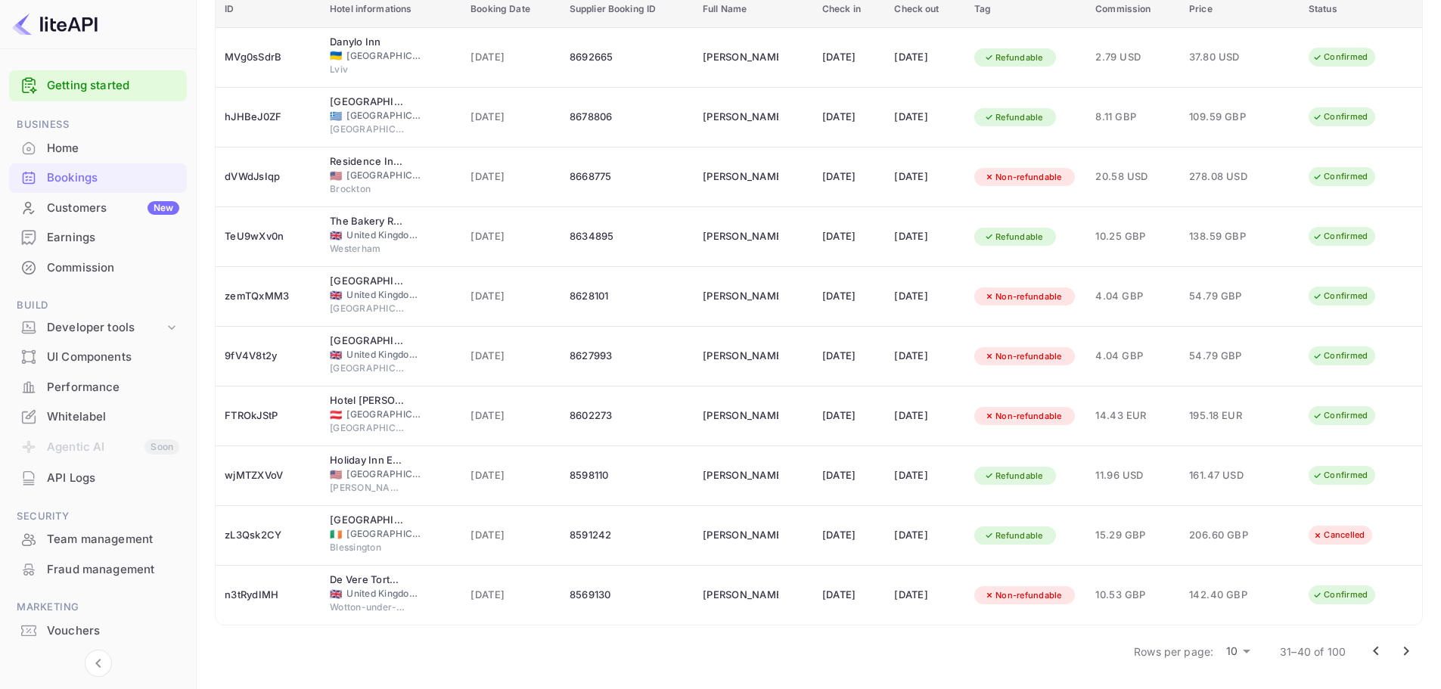
click at [1408, 661] on button "Go to next page" at bounding box center [1407, 651] width 30 height 30
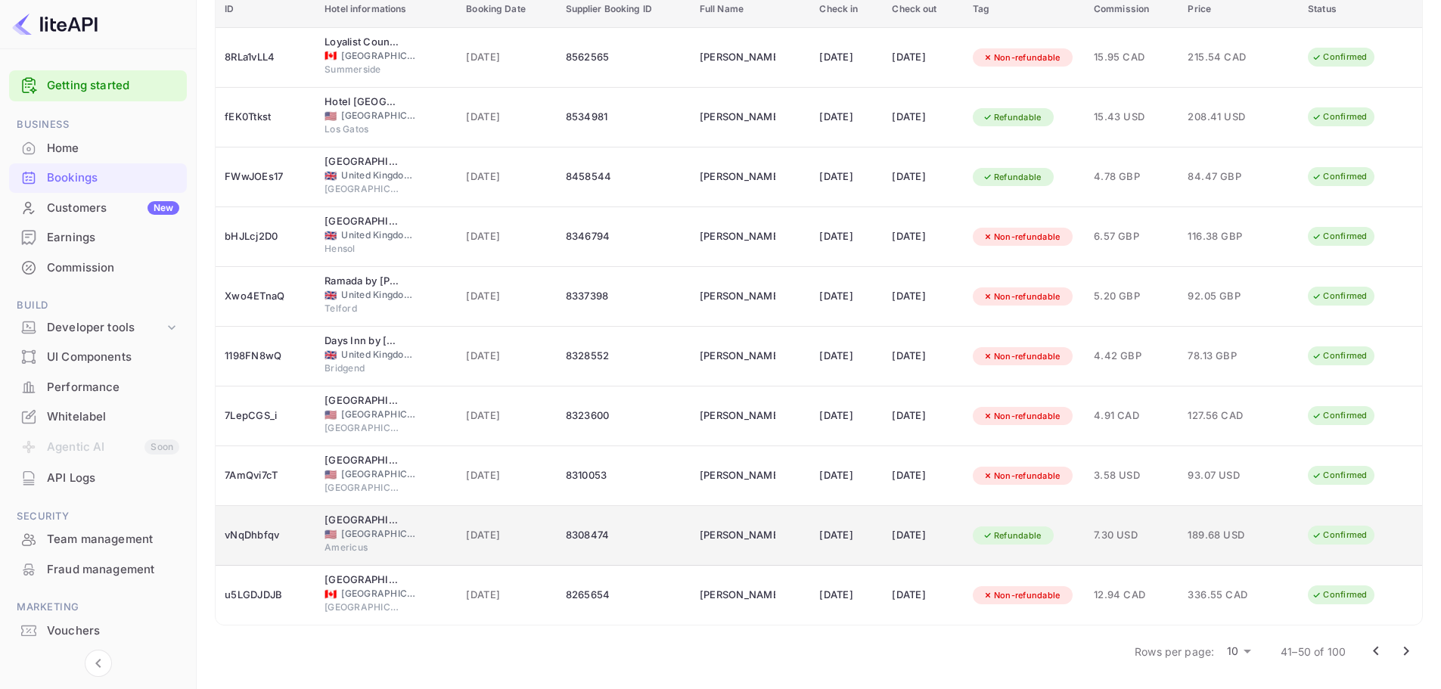
click at [301, 526] on div "vNqDhbfqv" at bounding box center [266, 536] width 82 height 24
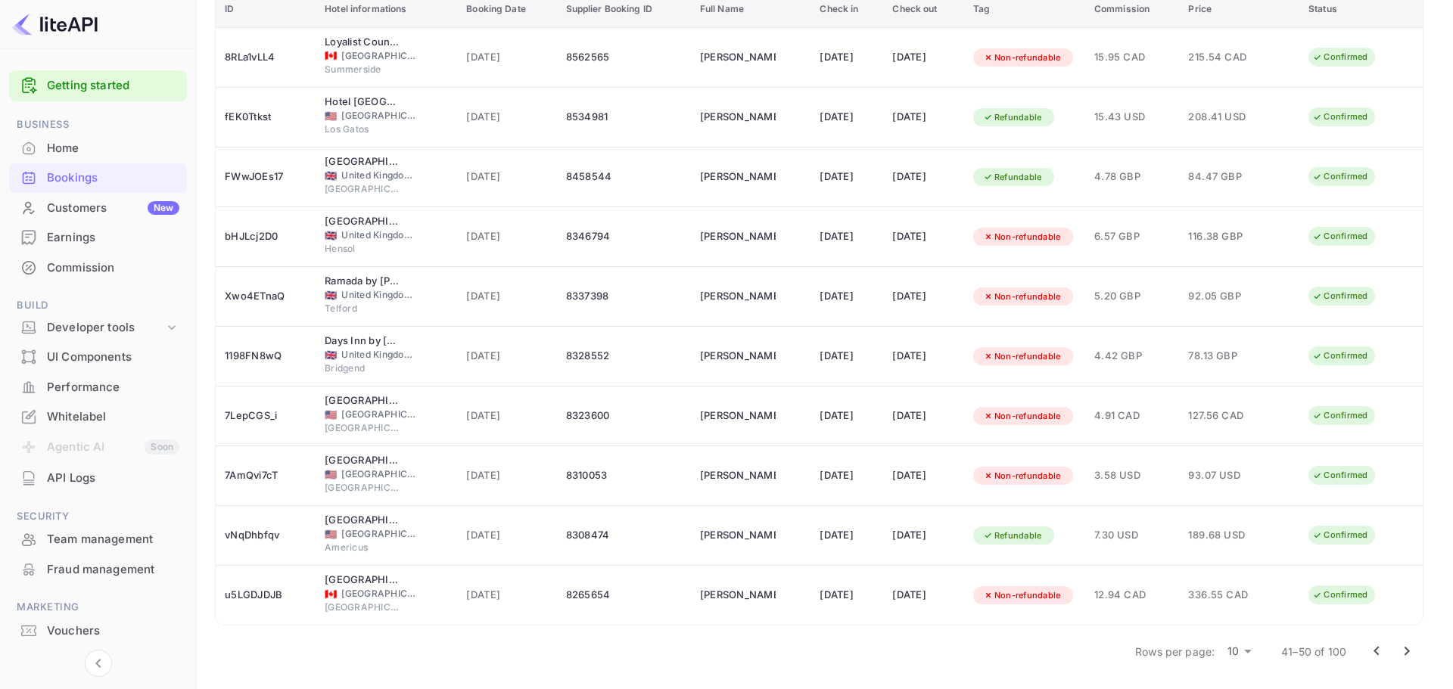
drag, startPoint x: 597, startPoint y: 221, endPoint x: 525, endPoint y: 223, distance: 71.9
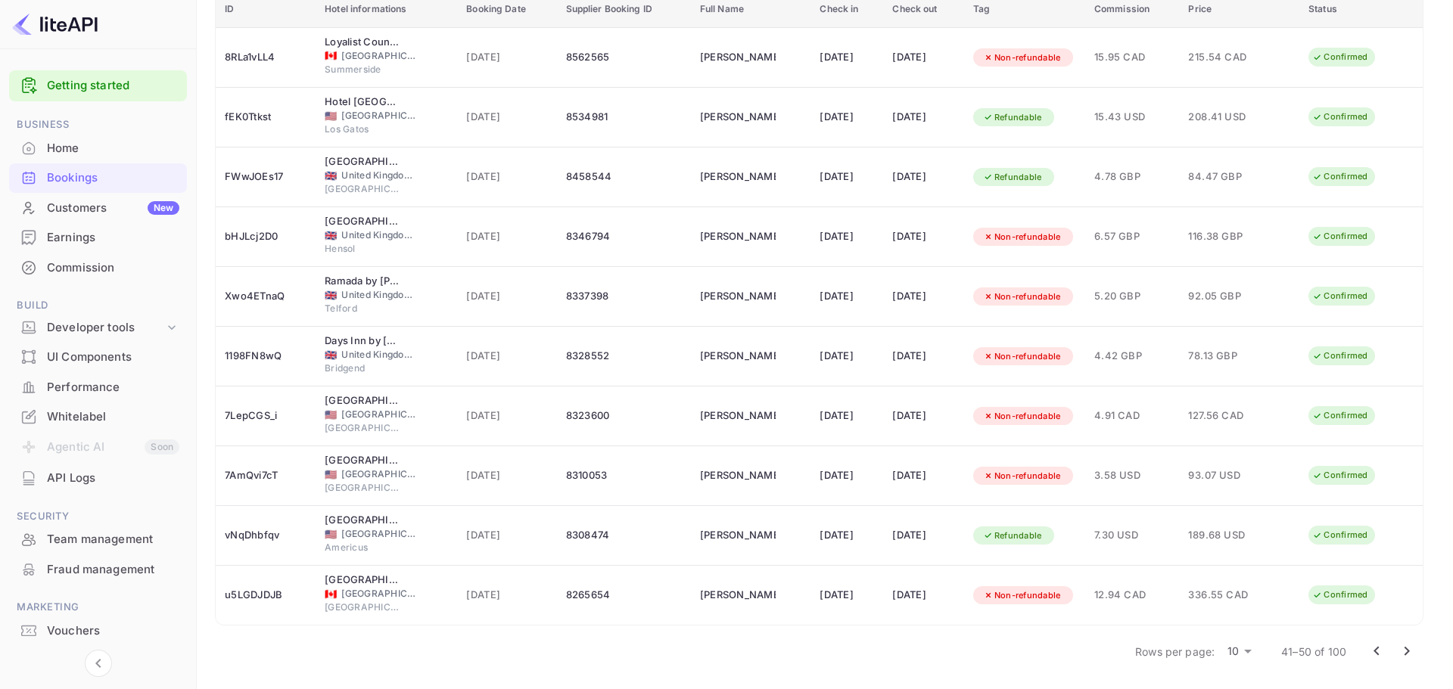
copy div "Booking ID"
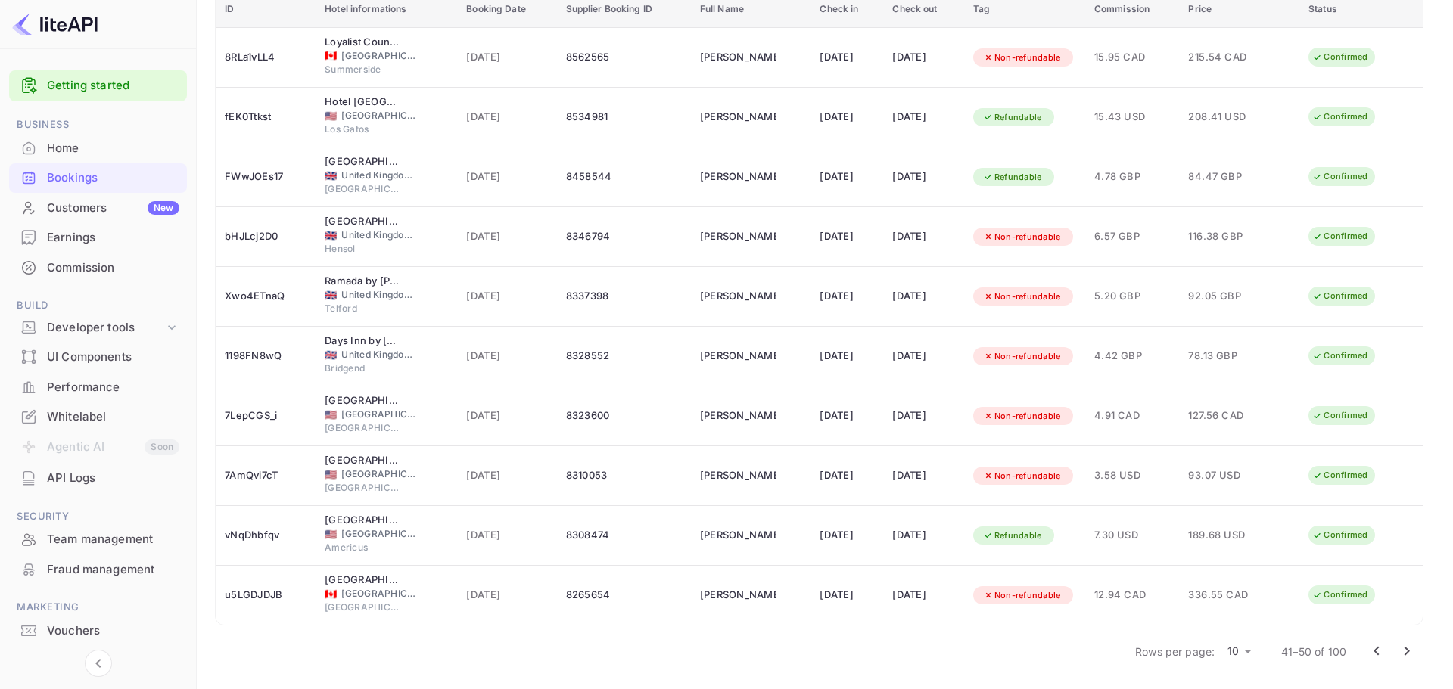
copy div "vNqDhbfqv"
drag, startPoint x: 714, startPoint y: 193, endPoint x: 723, endPoint y: 189, distance: 9.8
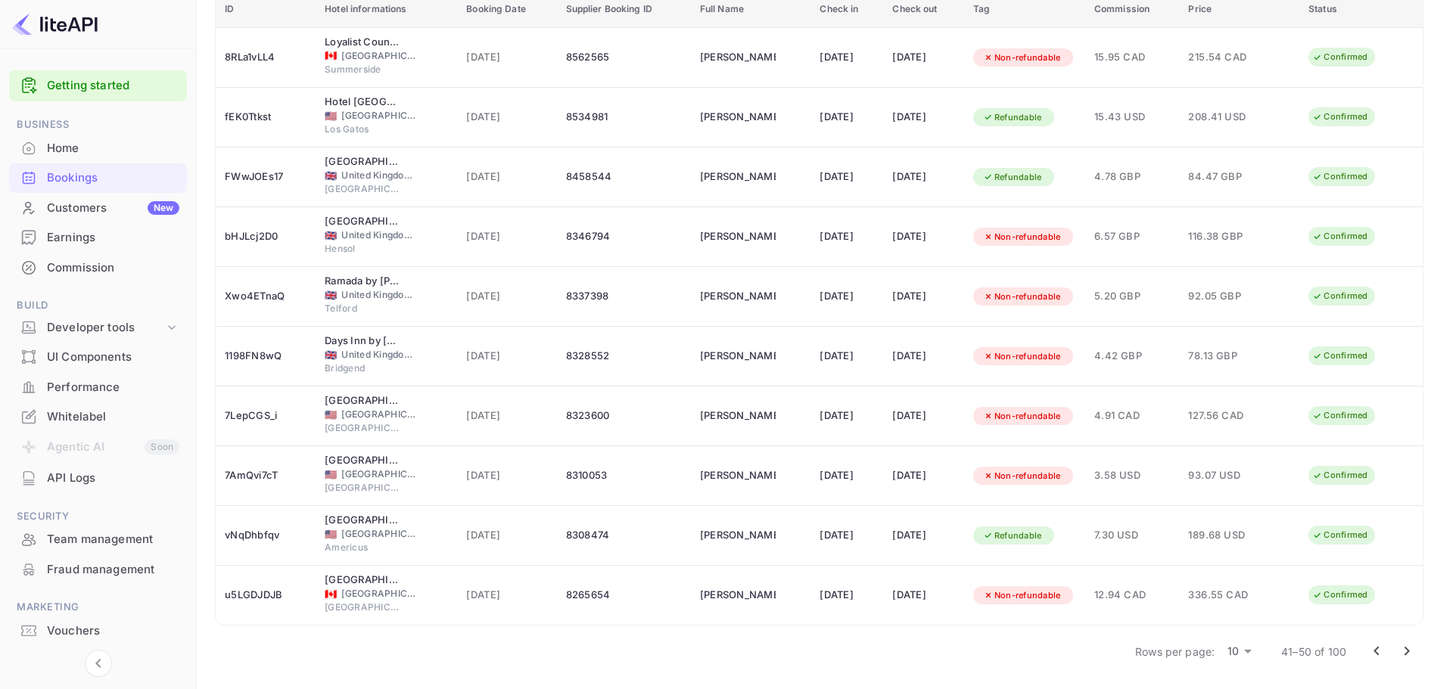
drag, startPoint x: 518, startPoint y: 67, endPoint x: 607, endPoint y: 135, distance: 111.2
